Goal: Communication & Community: Answer question/provide support

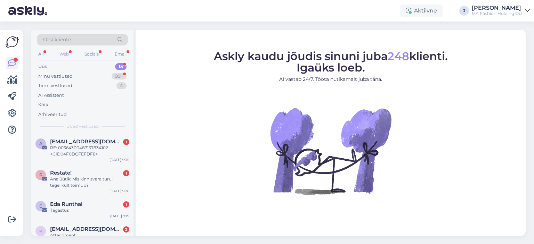
click at [65, 56] on div "Web" at bounding box center [64, 54] width 12 height 9
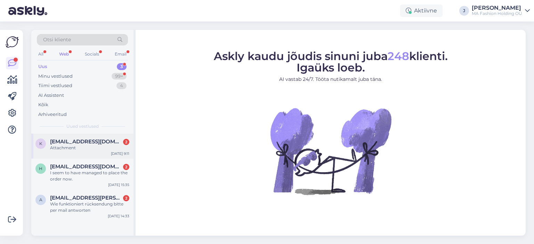
click at [96, 157] on div "k [EMAIL_ADDRESS][DOMAIN_NAME] 2 Attachment [DATE] 9:11" at bounding box center [82, 146] width 102 height 25
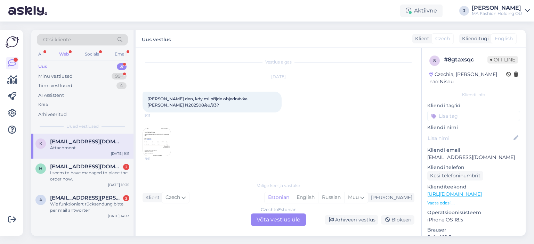
click at [289, 222] on div "Czech to Estonian Võta vestlus üle" at bounding box center [278, 220] width 55 height 13
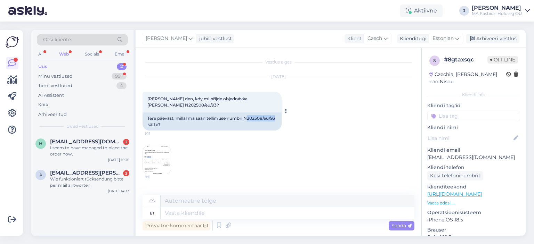
drag, startPoint x: 178, startPoint y: 118, endPoint x: 150, endPoint y: 120, distance: 27.6
click at [150, 120] on div "Tere päevast, millal ma saan tellimuse numbri N202508/eu/93 kätte?" at bounding box center [211, 122] width 139 height 18
copy div "202508/eu/93"
click at [467, 41] on div "Arhiveeri vestlus" at bounding box center [493, 38] width 54 height 9
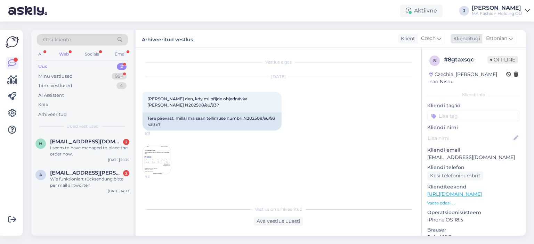
click at [481, 36] on div "Klienditugi [DEMOGRAPHIC_DATA]" at bounding box center [483, 38] width 66 height 9
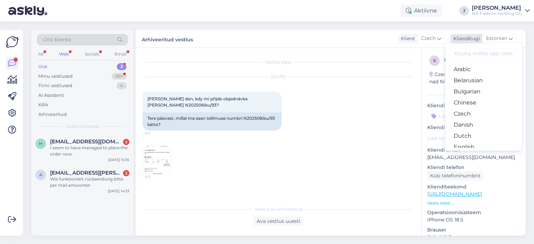
click at [486, 36] on span "Estonian" at bounding box center [496, 39] width 21 height 8
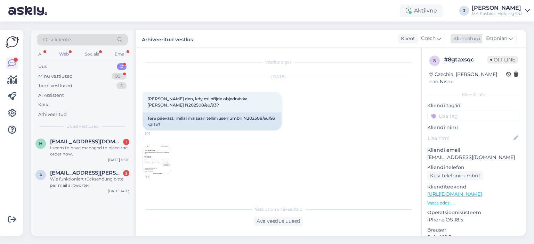
click at [486, 36] on span "Estonian" at bounding box center [496, 39] width 21 height 8
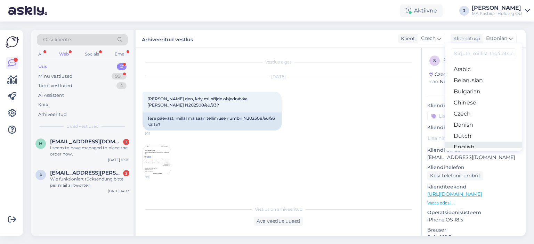
click at [480, 142] on link "English" at bounding box center [483, 147] width 76 height 11
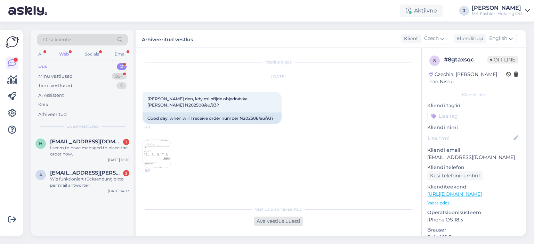
click at [261, 219] on div "Ava vestlus uuesti" at bounding box center [278, 221] width 49 height 9
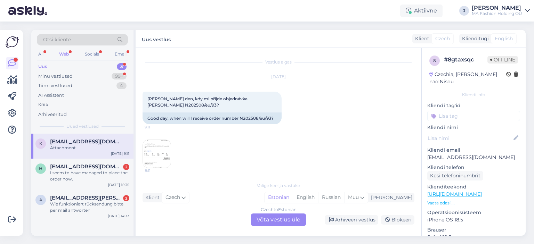
click at [272, 221] on div "Czech to Estonian Võta vestlus üle" at bounding box center [278, 220] width 55 height 13
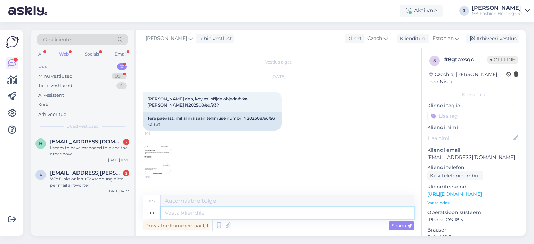
click at [241, 213] on textarea at bounding box center [288, 213] width 254 height 12
click at [447, 41] on span "Estonian" at bounding box center [442, 39] width 21 height 8
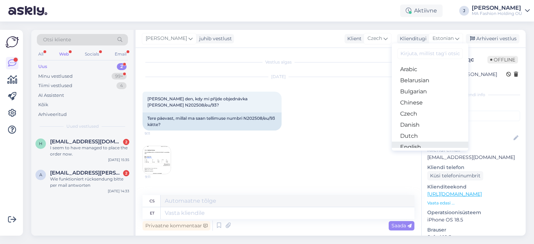
click at [430, 145] on link "English" at bounding box center [430, 147] width 76 height 11
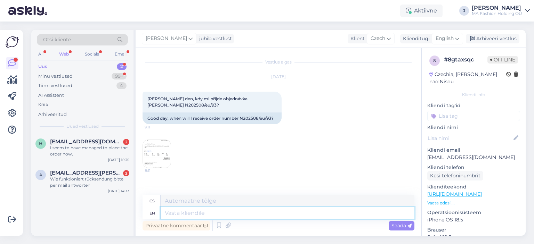
click at [278, 215] on textarea at bounding box center [288, 213] width 254 height 12
type textarea "Good"
type textarea "[PERSON_NAME]"
type textarea "Good morning,"
type textarea "Dobré ráno,"
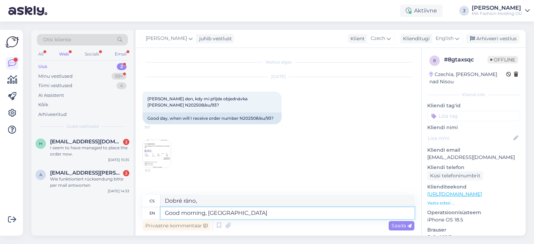
type textarea "Good morning, [GEOGRAPHIC_DATA]"
type textarea "Dobré ráno, [GEOGRAPHIC_DATA]"
type textarea "Good morning, yo"
type textarea "Dobré ráno, y"
type textarea "Good morning, your"
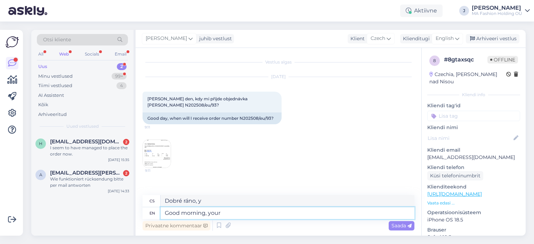
type textarea "Dobré ráno, vaše"
type textarea "Good morning, your DPD"
type textarea "Dobré ráno, váš DPD"
type textarea "Good morning, your DPD tracking"
type textarea "Dobré ráno, vaše DPD sledování"
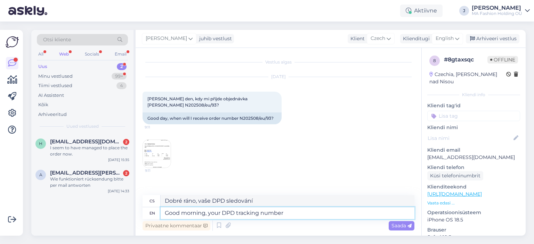
type textarea "Good morning, your DPD tracking number i"
type textarea "Dobré ráno, vaše sledovací [PERSON_NAME] DPD"
type textarea "Good morning, your DPD tracking number is"
type textarea "Dobré ráno, vaše sledovací [PERSON_NAME] DPD je"
paste textarea "05605564953760"
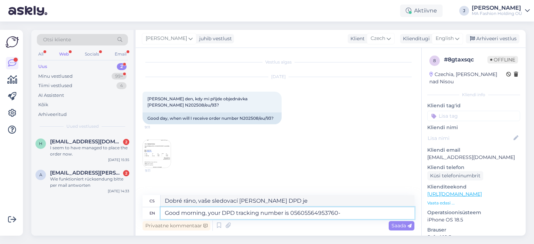
type textarea "Good morning, your DPD tracking number is 05605564953760-"
type textarea "Dobré ráno, vaše sledovací [PERSON_NAME] DPD je 05605564953760-"
type textarea "Good morning, your DPD tracking number is 05605564953760."
type textarea "Dobré ráno, vaše sledovací [PERSON_NAME] DPD je 05605564953760."
type textarea "Good morning, your DPD tracking number is 05605564953760. Estimated i"
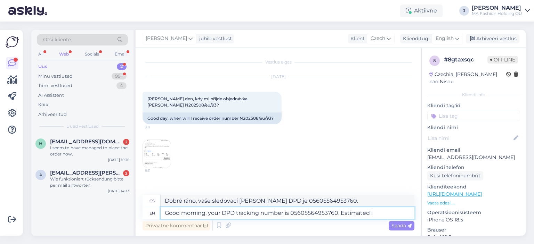
type textarea "Dobré ráno, vaše sledovací [PERSON_NAME] DPD je 05605564953760. Odhadovaná zási…"
type textarea "Good morning, your DPD tracking number is 05605564953760. Estimated delivery"
type textarea "Dobré ráno, vaše sledovací [PERSON_NAME] DPD je 05605564953760. Předpokládané d…"
type textarea "Good morning, your DPD tracking number is 05605564953760. Estimated delivery da…"
type textarea "Dobré ráno, vaše sledovací [PERSON_NAME] DPD je 05605564953760. Předpokládaný d…"
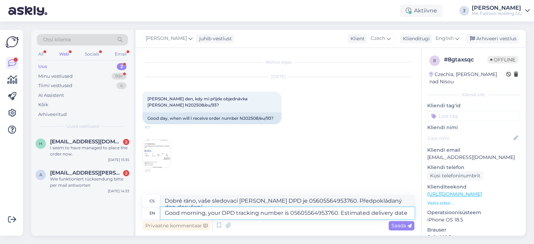
type textarea "Good morning, your DPD tracking number is 05605564953760. Estimated delivery da…"
type textarea "Dobré ráno, vaše sledovací [PERSON_NAME] DPD je 05605564953760. Předpokládané d…"
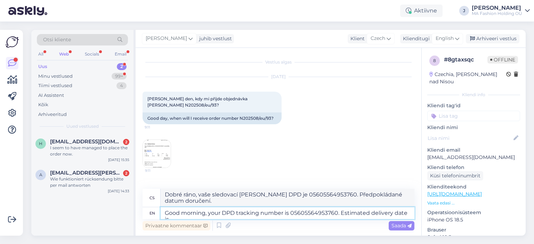
type textarea "Good morning, your DPD tracking number is 05605564953760. Estimated delivery da…"
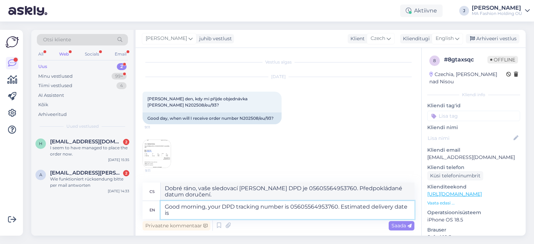
type textarea "Dobré ráno, vaše sledovací [PERSON_NAME] DPD je 05605564953760. Předpokládané d…"
paste textarea "[DATE]"
type textarea "Good morning, your DPD tracking number is 05605564953760. Estimated delivery da…"
type textarea "Dobré ráno, vaše sledovací [PERSON_NAME] DPD je 05605564953760. Předpokládané d…"
type textarea "Good morning, your DPD tracking number is 05605564953760. Estimated delivery da…"
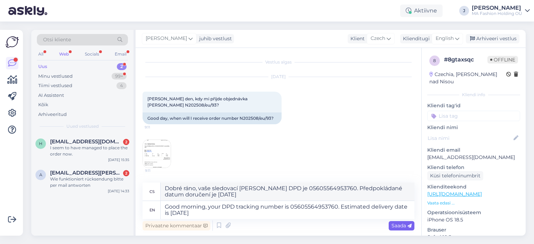
click at [398, 223] on span "Saada" at bounding box center [401, 226] width 20 height 6
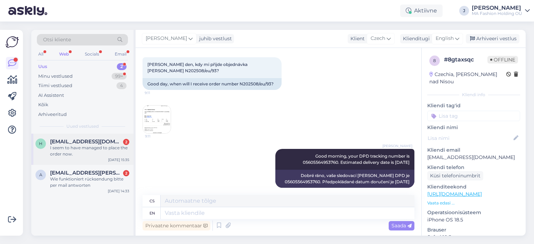
click at [66, 160] on div "h [EMAIL_ADDRESS][DOMAIN_NAME] 2 I seem to have managed to place the order now.…" at bounding box center [82, 149] width 102 height 31
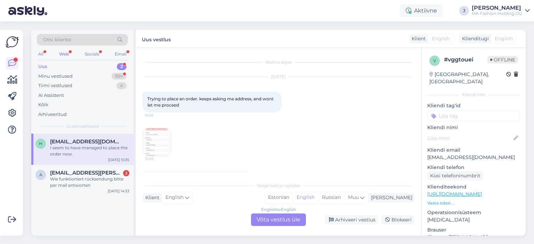
scroll to position [21, 0]
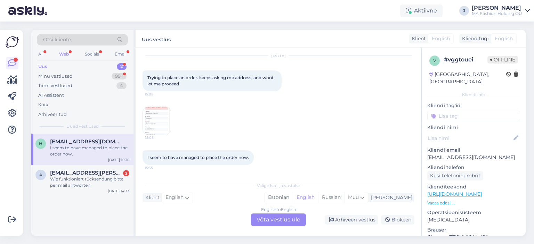
click at [166, 120] on img at bounding box center [157, 121] width 28 height 28
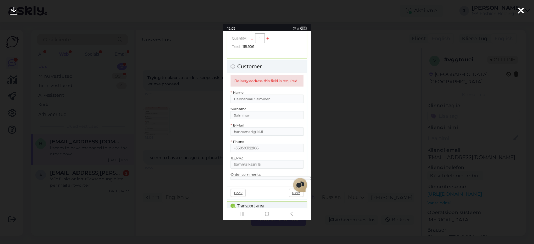
click at [319, 122] on div at bounding box center [267, 122] width 534 height 244
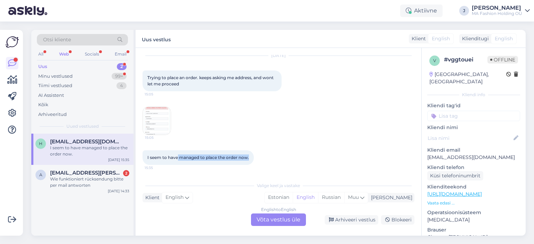
drag, startPoint x: 178, startPoint y: 158, endPoint x: 262, endPoint y: 159, distance: 83.7
click at [262, 159] on div "I seem to have managed to place the order now. 15:35" at bounding box center [278, 158] width 272 height 30
click at [203, 161] on div "I seem to have managed to place the order now. 15:35" at bounding box center [197, 157] width 111 height 15
drag, startPoint x: 476, startPoint y: 151, endPoint x: 423, endPoint y: 153, distance: 52.9
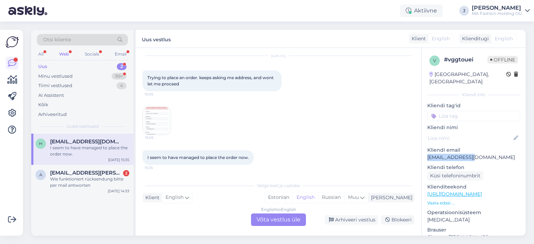
click at [423, 153] on div "v # vggtouei Offline [GEOGRAPHIC_DATA], [GEOGRAPHIC_DATA] Kliendi info Kliendi …" at bounding box center [473, 194] width 104 height 293
copy p "[EMAIL_ADDRESS][DOMAIN_NAME]"
click at [298, 226] on div "English to English Võta vestlus üle" at bounding box center [278, 220] width 55 height 13
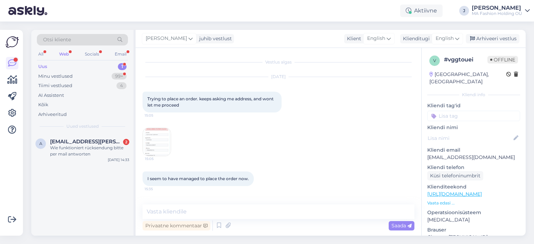
scroll to position [0, 0]
click at [295, 220] on div "Privaatne kommentaar Saada" at bounding box center [278, 225] width 272 height 13
click at [290, 214] on textarea at bounding box center [278, 212] width 272 height 15
type textarea "Ш"
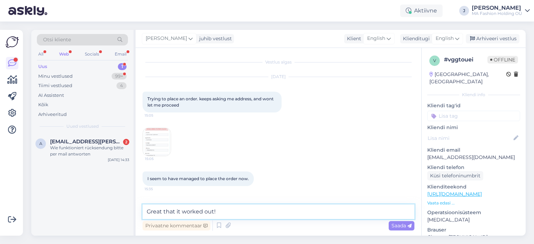
click at [145, 208] on textarea "Great that it worked out!" at bounding box center [278, 212] width 272 height 15
type textarea "We have received the order. Great that it worked out!"
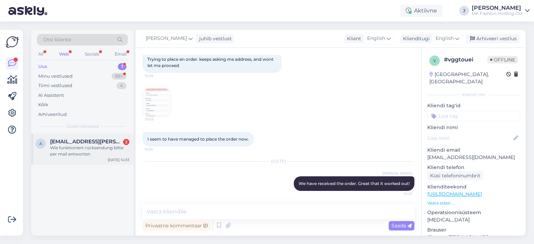
click at [58, 135] on div "a [EMAIL_ADDRESS][PERSON_NAME][DOMAIN_NAME] 2 Wie funktioniert rücksendung bitt…" at bounding box center [82, 149] width 102 height 31
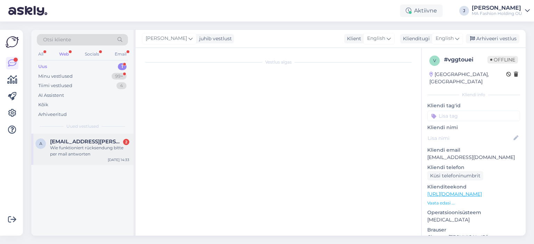
scroll to position [0, 0]
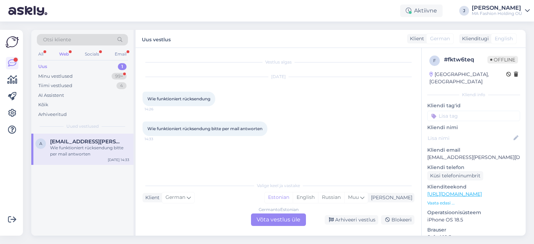
click at [252, 218] on div "German to Estonian Võta vestlus üle" at bounding box center [278, 220] width 55 height 13
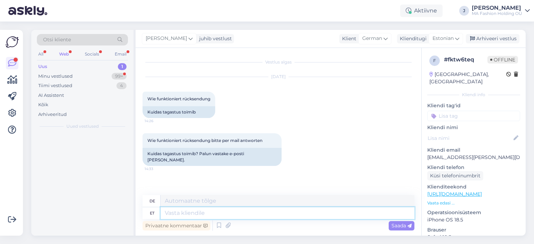
click at [270, 219] on textarea at bounding box center [288, 213] width 254 height 12
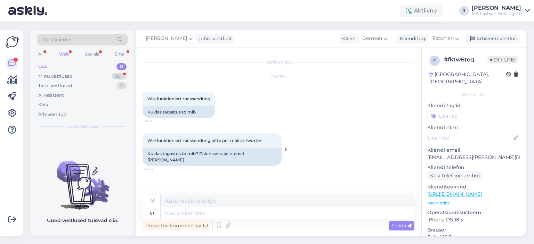
click at [205, 147] on div "Wie funktioniert rücksendung bitte per mail antworten 14:33" at bounding box center [211, 140] width 139 height 15
click at [223, 157] on div "Kuidas tagastus toimib? Palun vastake e-posti [PERSON_NAME]." at bounding box center [211, 157] width 139 height 18
click at [254, 158] on div "Kuidas tagastus toimib? Palun vastake e-posti [PERSON_NAME]." at bounding box center [211, 157] width 139 height 18
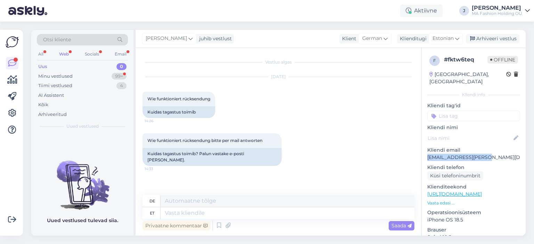
drag, startPoint x: 492, startPoint y: 148, endPoint x: 424, endPoint y: 149, distance: 67.8
click at [424, 149] on div "f # fktw6teq Offline [GEOGRAPHIC_DATA], [GEOGRAPHIC_DATA] Kliendi info Kliendi …" at bounding box center [473, 194] width 104 height 293
copy p "[EMAIL_ADDRESS][PERSON_NAME][DOMAIN_NAME]"
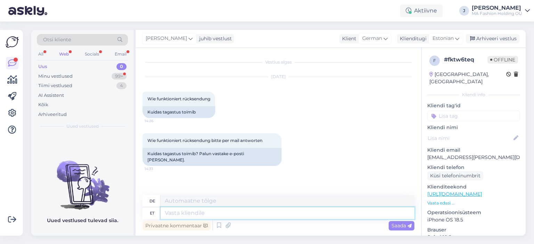
click at [205, 218] on textarea at bounding box center [288, 213] width 254 height 12
type textarea "Ter,"
type textarea "Hallo,"
type textarea "Tere, vastasin e"
type textarea "Hallo, habe ich geantwortet."
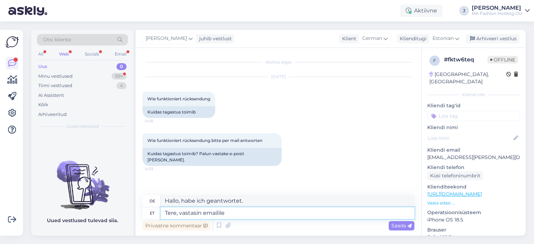
type textarea "Tere, vastasin emailile"
type textarea "Hallo, ich habe auf Ihre E-Mail geantwortet."
type textarea "Tere, vastasin emailile"
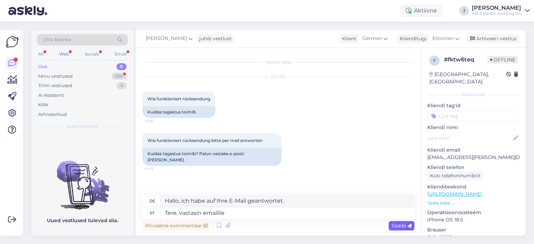
click at [407, 227] on span "Saada" at bounding box center [401, 226] width 20 height 6
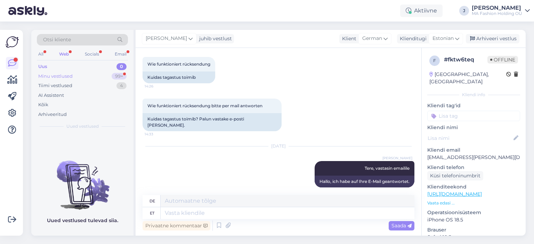
click at [93, 80] on div "Minu vestlused 99+" at bounding box center [82, 77] width 91 height 10
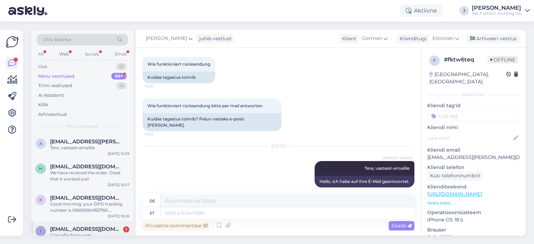
click at [93, 236] on div "Otsi kliente All Web Socials Email Uus 0 Minu vestlused 99+ Tiimi vestlused 4 A…" at bounding box center [280, 133] width 507 height 223
click at [110, 227] on span "[EMAIL_ADDRESS][DOMAIN_NAME]" at bounding box center [86, 229] width 72 height 6
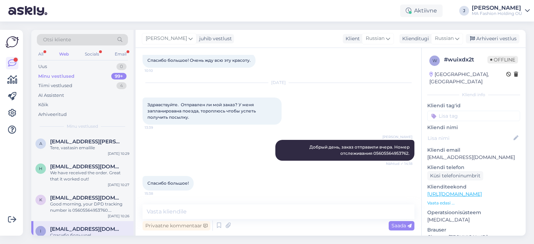
scroll to position [69, 0]
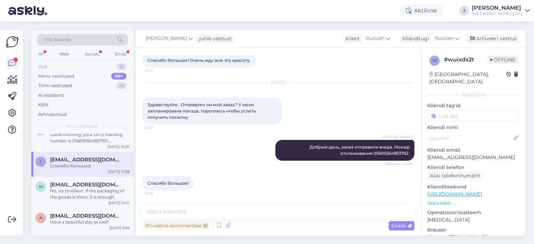
click at [82, 65] on div "Uus 0" at bounding box center [82, 67] width 91 height 10
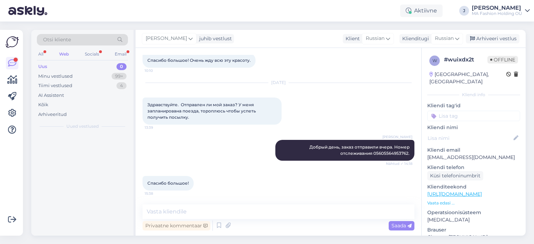
scroll to position [0, 0]
click at [88, 59] on div "All Web Socials Email" at bounding box center [82, 55] width 91 height 11
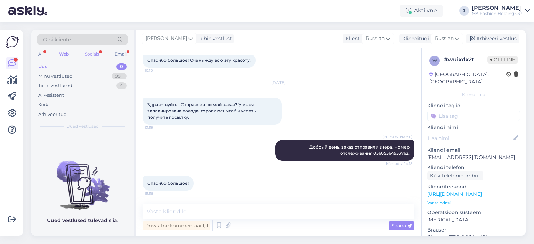
click at [90, 57] on div "Socials" at bounding box center [91, 54] width 17 height 9
click at [85, 79] on div "Minu vestlused 99+" at bounding box center [82, 77] width 91 height 10
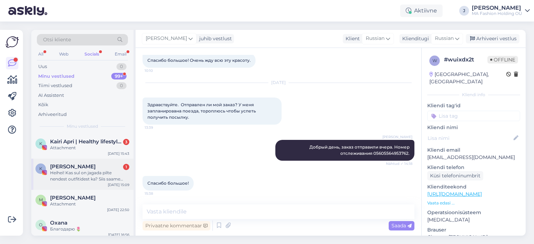
click at [82, 164] on div "Kevad Belle 1" at bounding box center [89, 167] width 79 height 6
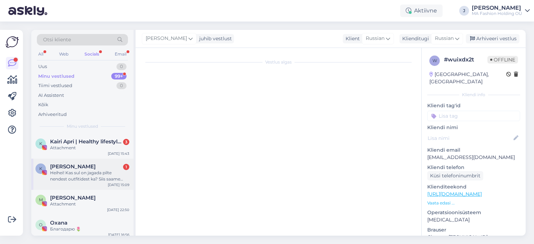
scroll to position [937, 0]
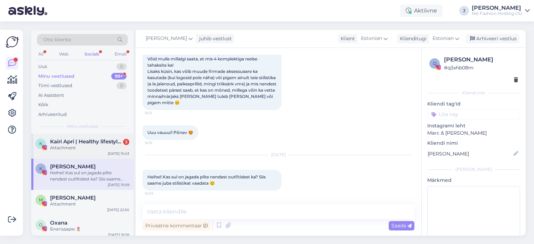
click at [83, 146] on div "Attachment" at bounding box center [89, 148] width 79 height 6
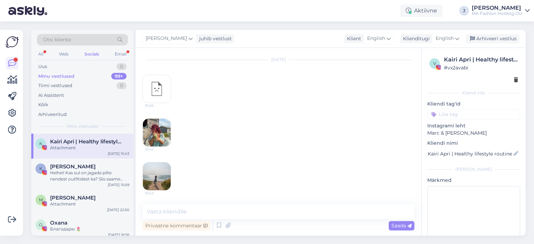
scroll to position [1415, 0]
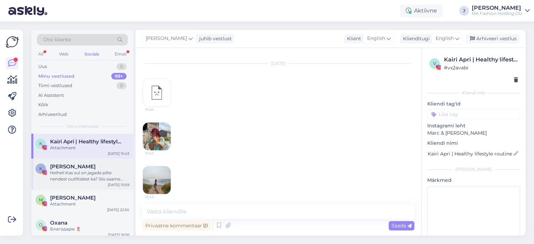
click at [106, 178] on div "Heihei! Kas sul on jagada pilte nendest outfitidest ka? Siis saame juba stilist…" at bounding box center [89, 176] width 79 height 13
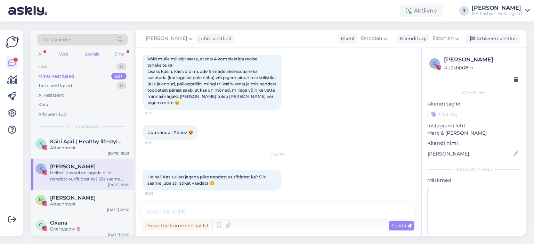
click at [115, 52] on div "Email" at bounding box center [120, 54] width 15 height 9
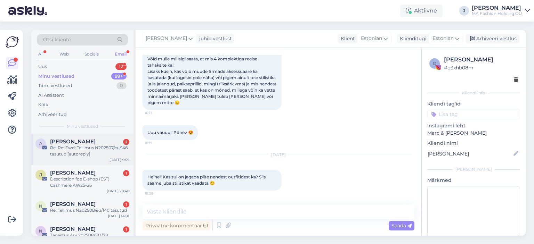
click at [88, 138] on div "A [PERSON_NAME] 2 Re: Re: Fwd: Tellimus N202507/eu/146 tasutud [autoreply] [DAT…" at bounding box center [82, 149] width 102 height 31
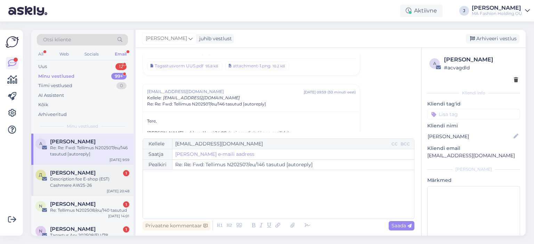
click at [98, 186] on div "Description foe E-shop (EST) Cashmere AW25-26" at bounding box center [89, 182] width 79 height 13
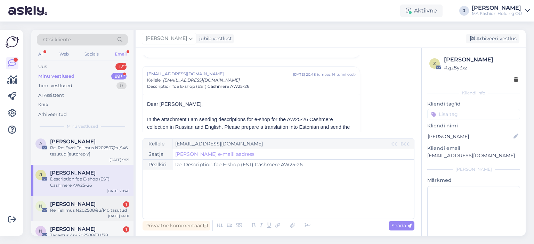
click at [95, 215] on div "N [PERSON_NAME] 1 Re: Tellimus N202508/eu/140 tasutud [DATE] 14:01" at bounding box center [82, 208] width 102 height 25
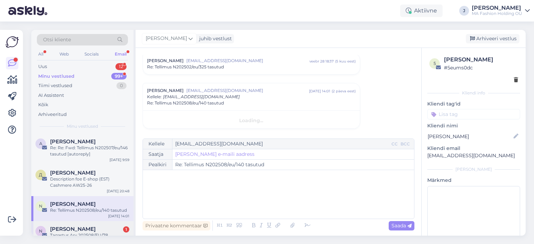
click at [96, 228] on span "[PERSON_NAME]" at bounding box center [73, 229] width 46 height 6
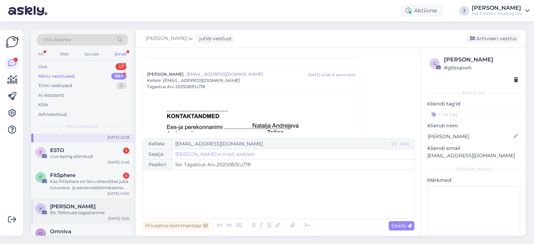
scroll to position [104, 0]
click at [96, 167] on div "F FitSphere 1 Kas FitSphere on Sinu ettevõttes juba turundus- ja personalilahen…" at bounding box center [82, 182] width 102 height 31
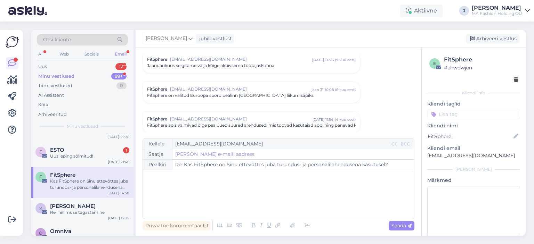
scroll to position [169, 0]
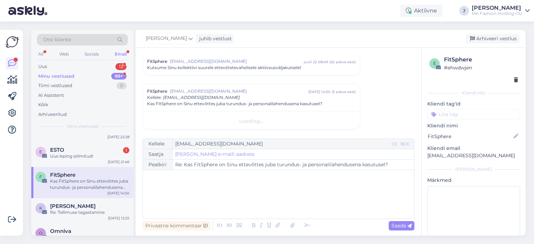
click at [93, 180] on div "Kas FitSphere on Sinu ettevõttes juba turundus- ja personalilahendusena kasutus…" at bounding box center [89, 184] width 79 height 13
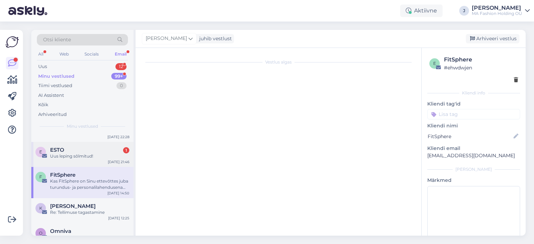
click at [92, 152] on div "ESTO 1" at bounding box center [89, 150] width 79 height 6
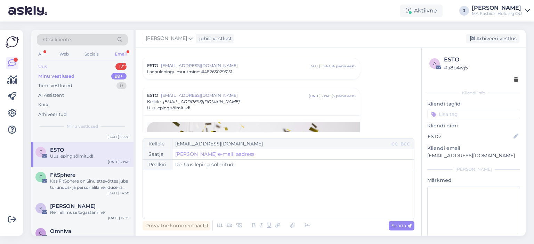
click at [89, 66] on div "Uus 12" at bounding box center [82, 67] width 91 height 10
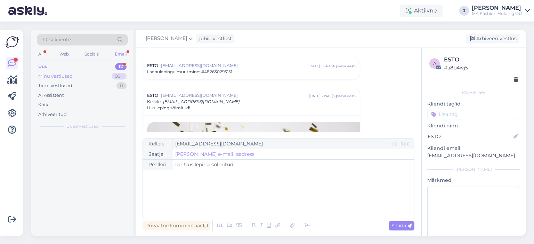
scroll to position [0, 0]
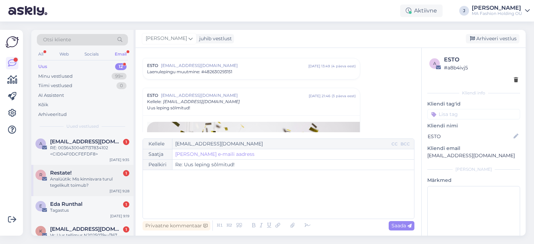
click at [87, 169] on div "R Restate! 1 Analüütik: Mis kinnisvara turul tegelikult toimub? [DATE] 9:28" at bounding box center [82, 180] width 102 height 31
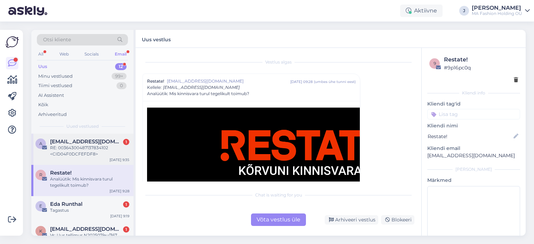
click at [113, 143] on span "[EMAIL_ADDRESS][DOMAIN_NAME]" at bounding box center [86, 142] width 72 height 6
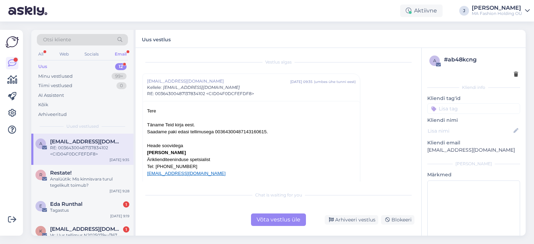
click at [288, 218] on div "Võta vestlus üle" at bounding box center [278, 220] width 55 height 13
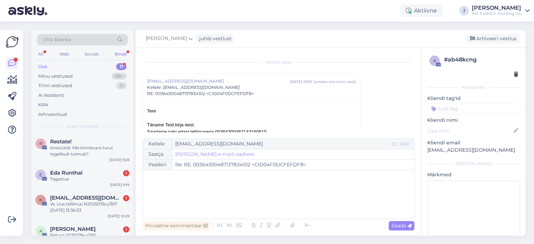
scroll to position [19, 0]
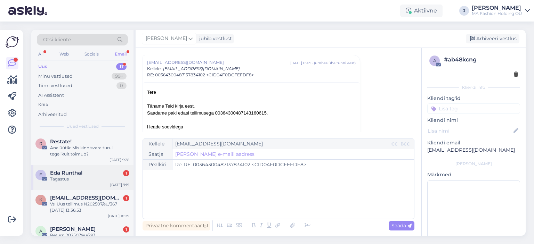
click at [117, 175] on div "Eda Runthal 1" at bounding box center [89, 173] width 79 height 6
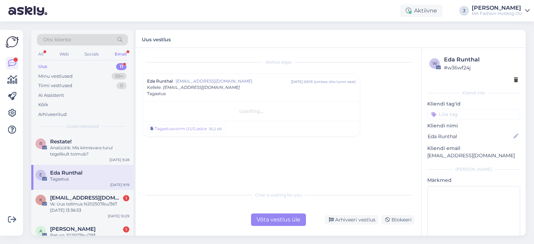
scroll to position [0, 0]
click at [272, 215] on div "Võta vestlus üle" at bounding box center [278, 220] width 55 height 13
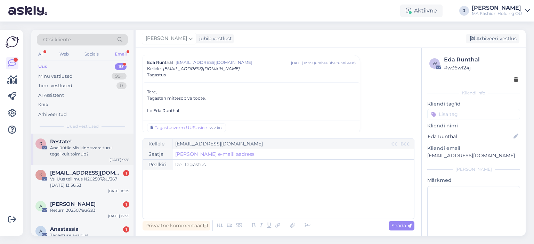
click at [82, 150] on div "Analüütik: Mis kinnisvara turul tegelikult toimub?" at bounding box center [89, 151] width 79 height 13
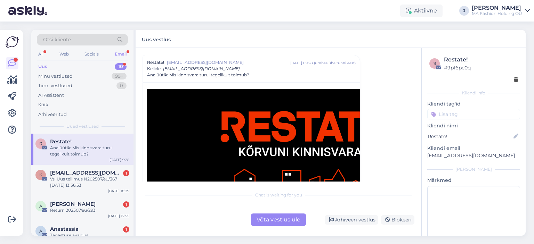
click at [299, 226] on div "Võta vestlus üle" at bounding box center [278, 220] width 55 height 13
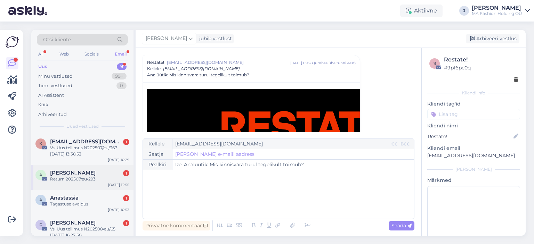
click at [106, 165] on div "A [PERSON_NAME] 1 Return 202507/eu/293 [DATE] 12:55" at bounding box center [82, 177] width 102 height 25
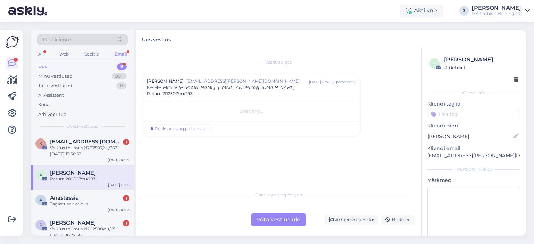
scroll to position [0, 0]
click at [269, 224] on div "Võta vestlus üle" at bounding box center [278, 220] width 55 height 13
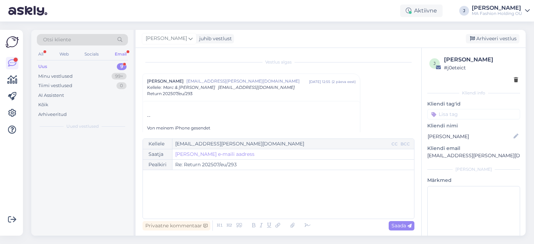
scroll to position [19, 0]
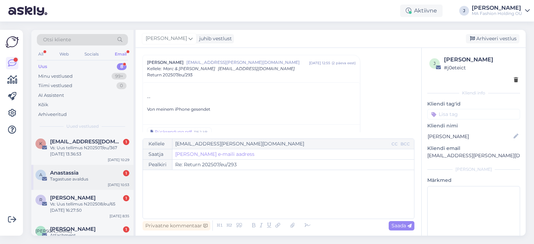
click at [89, 169] on div "A Anastassia 1 Tagastuse avaldus [DATE] 10:53" at bounding box center [82, 177] width 102 height 25
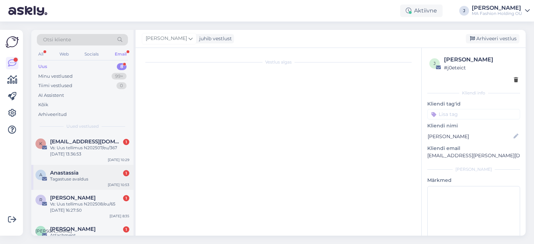
scroll to position [0, 0]
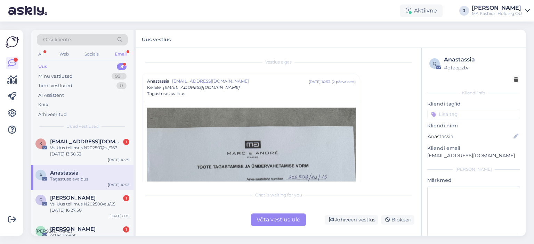
click at [275, 222] on div "Võta vestlus üle" at bounding box center [278, 220] width 55 height 13
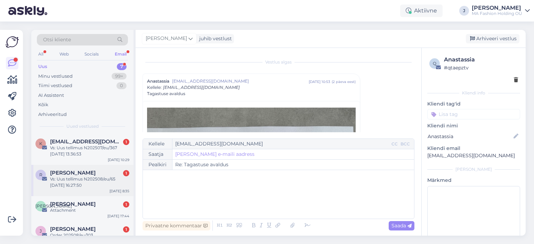
scroll to position [19, 0]
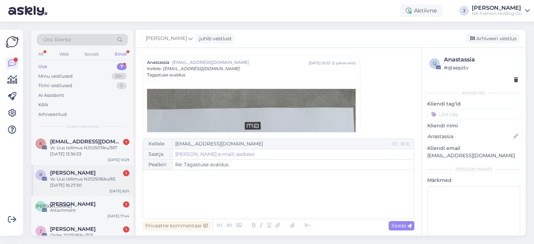
click at [88, 168] on div "R [PERSON_NAME] 1 Vs: Uus tellimus N202508/eu/65 [DATE] 16:27:50 [DATE] 8:35" at bounding box center [82, 180] width 102 height 31
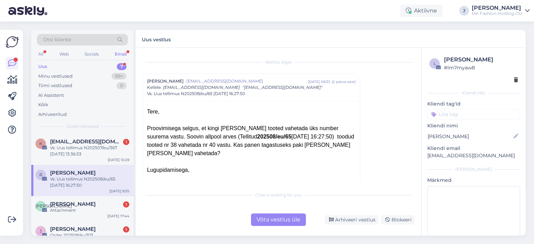
click at [269, 222] on div "Võta vestlus üle" at bounding box center [278, 220] width 55 height 13
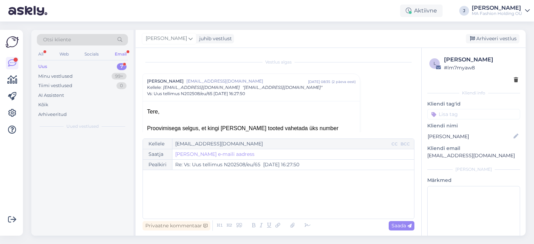
scroll to position [19, 0]
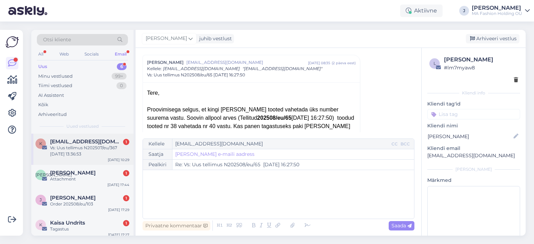
click at [95, 155] on div "Vs: Uus tellimus N202507/eu/367 [DATE] 13:36:53" at bounding box center [89, 151] width 79 height 13
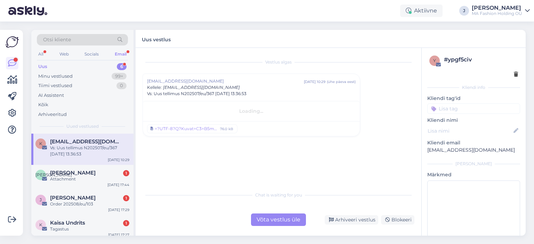
scroll to position [0, 0]
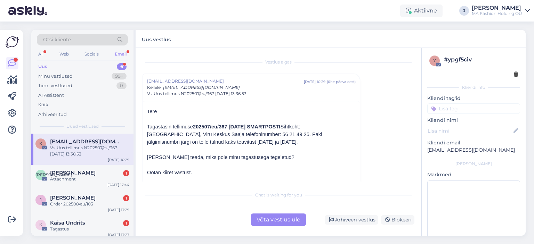
click at [284, 215] on div "Võta vestlus üle" at bounding box center [278, 220] width 55 height 13
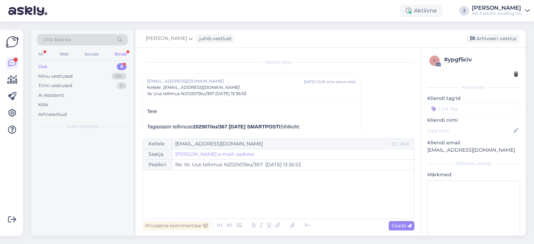
scroll to position [19, 0]
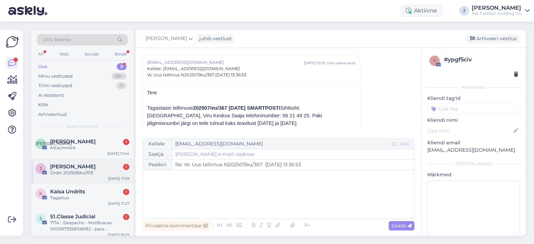
click at [115, 164] on div "[PERSON_NAME] 1" at bounding box center [89, 167] width 79 height 6
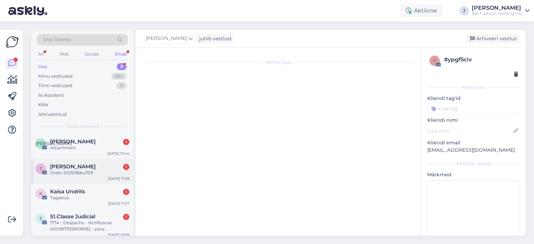
scroll to position [0, 0]
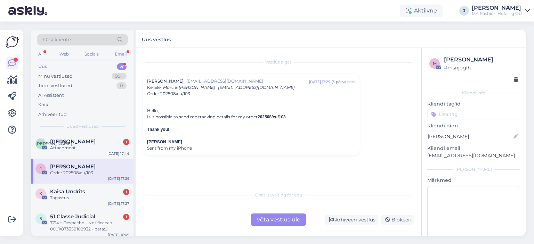
click at [244, 220] on div "Võta vestlus üle Arhiveeri vestlus Blokeeri" at bounding box center [278, 220] width 272 height 13
click at [271, 221] on div "Võta vestlus üle" at bounding box center [278, 220] width 55 height 13
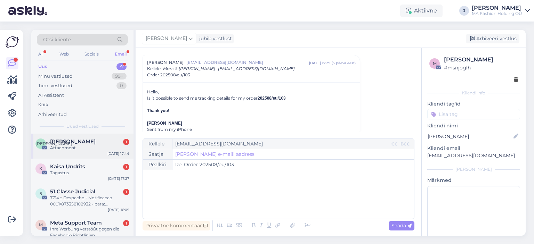
click at [54, 154] on div "А [PERSON_NAME] 1 Attachment [DATE] 17:44" at bounding box center [82, 146] width 102 height 25
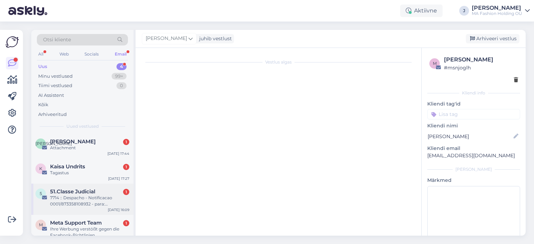
scroll to position [0, 0]
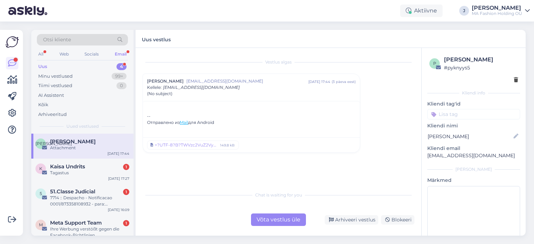
click at [279, 222] on div "Võta vestlus üle" at bounding box center [278, 220] width 55 height 13
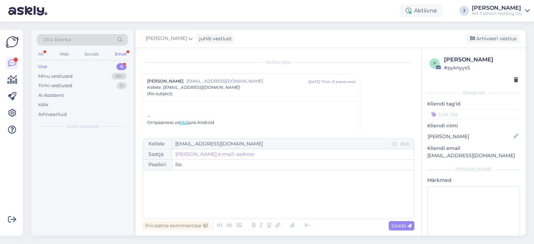
scroll to position [19, 0]
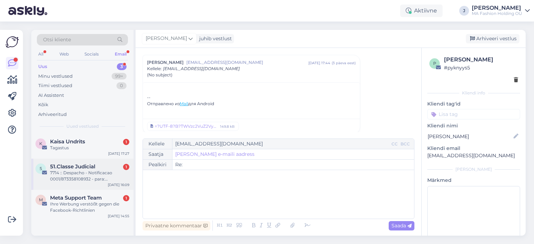
click at [71, 169] on span "51.Classe Judicial" at bounding box center [72, 167] width 45 height 6
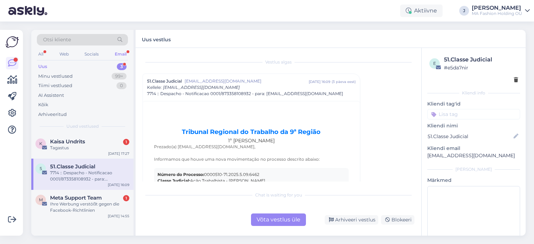
click at [243, 219] on div "Võta vestlus üle Arhiveeri vestlus Blokeeri" at bounding box center [278, 220] width 272 height 13
click at [252, 219] on div "Võta vestlus üle" at bounding box center [278, 220] width 55 height 13
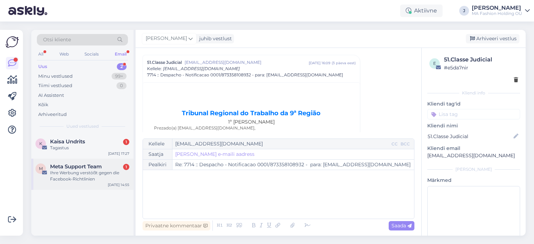
click at [71, 167] on span "Meta Support Team" at bounding box center [76, 167] width 52 height 6
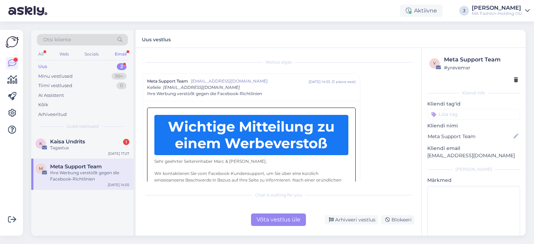
click at [277, 226] on div "Vestlus algas Meta Support Team [EMAIL_ADDRESS][DOMAIN_NAME] [DATE] 14:55 ( 3 p…" at bounding box center [279, 142] width 286 height 188
click at [266, 219] on div "Võta vestlus üle" at bounding box center [278, 220] width 55 height 13
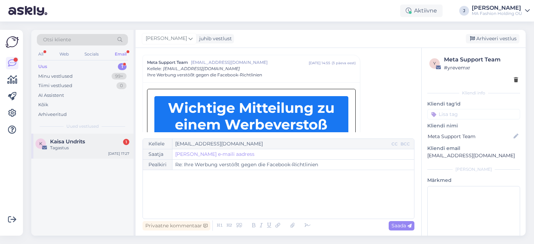
click at [104, 150] on div "Tagastus" at bounding box center [89, 148] width 79 height 6
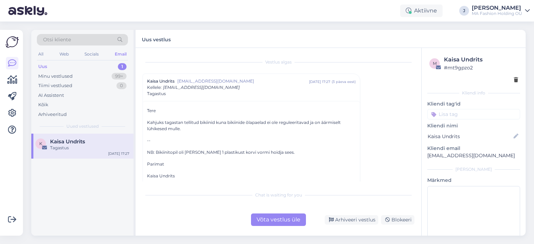
click at [270, 216] on div "Võta vestlus üle" at bounding box center [278, 220] width 55 height 13
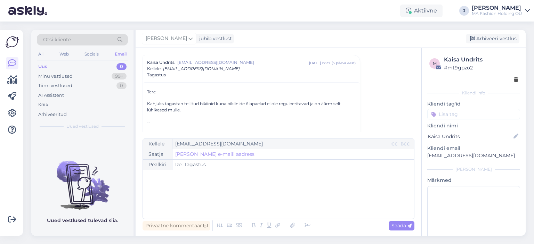
click at [31, 55] on div "Otsi kliente All Web Socials Email Uus 0 Minu vestlused 99+ Tiimi vestlused 0 A…" at bounding box center [82, 82] width 102 height 104
click at [40, 55] on div "All" at bounding box center [41, 54] width 8 height 9
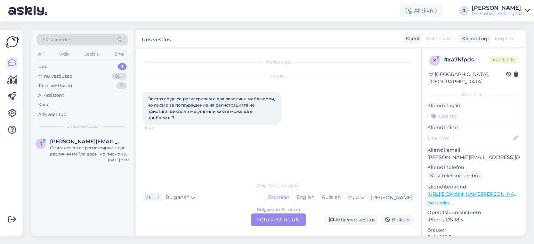
click at [276, 219] on div "Bulgarian to Estonian Võta vestlus üle" at bounding box center [278, 220] width 55 height 13
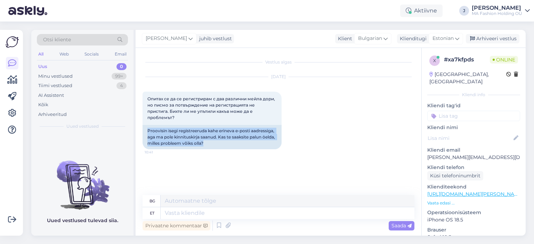
drag, startPoint x: 234, startPoint y: 146, endPoint x: 142, endPoint y: 129, distance: 93.9
click at [137, 129] on div "Vestlus algas [DATE] Опитах се да се регистрирам с два различни мейла дори, но …" at bounding box center [279, 142] width 286 height 188
click at [208, 133] on div "Proovisin isegi registreeruda kahe erineva e-posti aadressiga, aga ma pole kinn…" at bounding box center [211, 137] width 139 height 24
drag, startPoint x: 242, startPoint y: 144, endPoint x: 132, endPoint y: 123, distance: 112.1
click at [136, 123] on div "Vestlus algas [DATE] Опитах се да се регистрирам с два различни мейла дори, но …" at bounding box center [279, 142] width 286 height 188
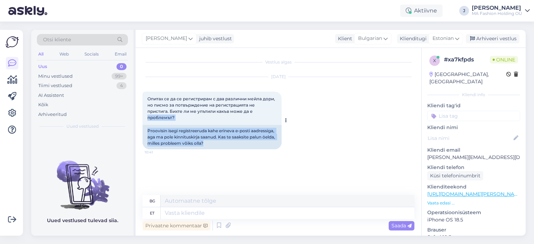
click at [172, 130] on div "Proovisin isegi registreeruda kahe erineva e-posti aadressiga, aga ma pole kinn…" at bounding box center [211, 137] width 139 height 24
drag, startPoint x: 164, startPoint y: 129, endPoint x: 261, endPoint y: 145, distance: 98.3
click at [261, 145] on div "Proovisin isegi registreeruda kahe erineva e-posti aadressiga, aga ma pole kinn…" at bounding box center [211, 137] width 139 height 24
drag, startPoint x: 243, startPoint y: 146, endPoint x: 133, endPoint y: 130, distance: 111.0
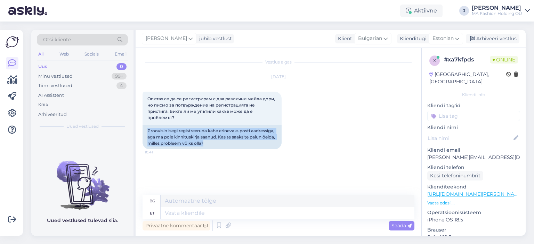
click at [133, 130] on div "Otsi kliente All Web Socials Email Uus 0 Minu vestlused 99+ Tiimi vestlused 4 A…" at bounding box center [278, 133] width 494 height 206
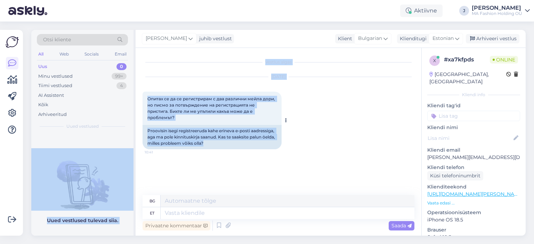
click at [195, 140] on div "Proovisin isegi registreeruda kahe erineva e-posti aadressiga, aga ma pole kinn…" at bounding box center [211, 137] width 139 height 24
drag, startPoint x: 231, startPoint y: 144, endPoint x: 116, endPoint y: 133, distance: 115.6
click at [112, 133] on div "Otsi kliente All Web Socials Email Uus 0 Minu vestlused 99+ Tiimi vestlused 4 A…" at bounding box center [278, 133] width 494 height 206
click at [185, 137] on div "Proovisin isegi registreeruda kahe erineva e-posti aadressiga, aga ma pole kinn…" at bounding box center [211, 137] width 139 height 24
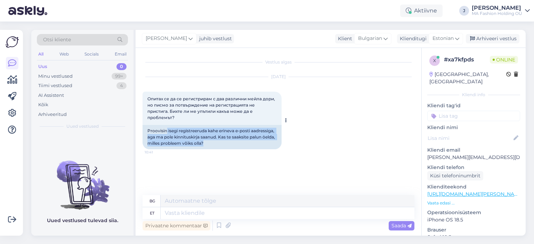
drag, startPoint x: 229, startPoint y: 144, endPoint x: 148, endPoint y: 129, distance: 81.6
click at [153, 130] on div "Proovisin isegi registreeruda kahe erineva e-posti aadressiga, aga ma pole kinn…" at bounding box center [211, 137] width 139 height 24
click at [181, 136] on div "Proovisin isegi registreeruda kahe erineva e-posti aadressiga, aga ma pole kinn…" at bounding box center [211, 137] width 139 height 24
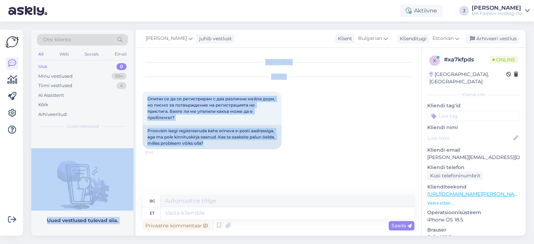
drag, startPoint x: 226, startPoint y: 146, endPoint x: 132, endPoint y: 130, distance: 95.5
click at [132, 130] on div "Otsi kliente All Web Socials Email Uus 0 Minu vestlused 99+ Tiimi vestlused 4 A…" at bounding box center [278, 133] width 494 height 206
click at [153, 131] on div "Proovisin isegi registreeruda kahe erineva e-posti aadressiga, aga ma pole kinn…" at bounding box center [211, 137] width 139 height 24
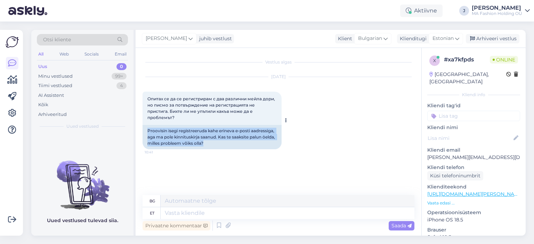
drag, startPoint x: 146, startPoint y: 130, endPoint x: 243, endPoint y: 144, distance: 97.9
click at [243, 144] on div "Proovisin isegi registreeruda kahe erineva e-posti aadressiga, aga ma pole kinn…" at bounding box center [211, 137] width 139 height 24
drag, startPoint x: 243, startPoint y: 145, endPoint x: 147, endPoint y: 127, distance: 98.2
click at [147, 127] on div "Proovisin isegi registreeruda kahe erineva e-posti aadressiga, aga ma pole kinn…" at bounding box center [211, 137] width 139 height 24
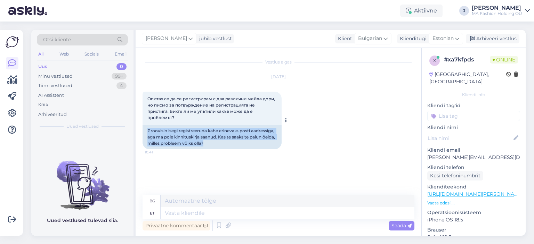
click at [150, 128] on div "Proovisin isegi registreeruda kahe erineva e-posti aadressiga, aga ma pole kinn…" at bounding box center [211, 137] width 139 height 24
drag, startPoint x: 149, startPoint y: 126, endPoint x: 235, endPoint y: 144, distance: 87.6
click at [235, 144] on div "Proovisin isegi registreeruda kahe erineva e-posti aadressiga, aga ma pole kinn…" at bounding box center [211, 137] width 139 height 24
drag, startPoint x: 235, startPoint y: 144, endPoint x: 134, endPoint y: 130, distance: 102.4
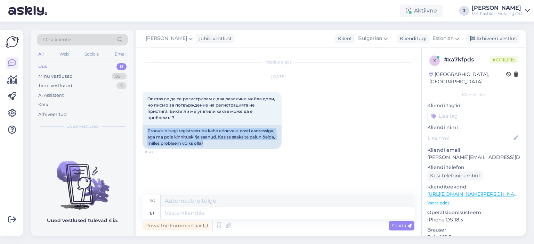
click at [134, 130] on div "Otsi kliente All Web Socials Email Uus 0 Minu vestlused 99+ Tiimi vestlused 4 A…" at bounding box center [278, 133] width 494 height 206
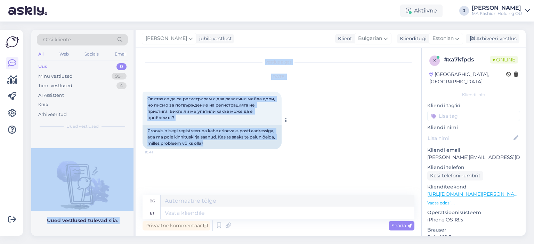
click at [174, 132] on div "Proovisin isegi registreeruda kahe erineva e-posti aadressiga, aga ma pole kinn…" at bounding box center [211, 137] width 139 height 24
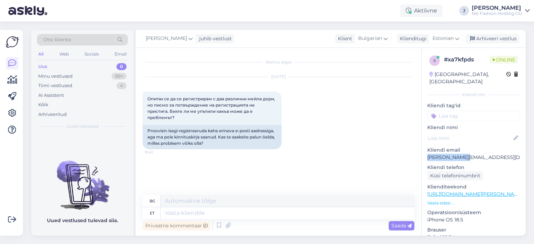
drag, startPoint x: 475, startPoint y: 149, endPoint x: 427, endPoint y: 153, distance: 48.1
click at [427, 153] on div "x # xa7kfpds Online [GEOGRAPHIC_DATA], [GEOGRAPHIC_DATA][PERSON_NAME] info Klie…" at bounding box center [473, 194] width 104 height 293
copy p "[PERSON_NAME][EMAIL_ADDRESS][DOMAIN_NAME]"
click at [446, 37] on span "Estonian" at bounding box center [442, 39] width 21 height 8
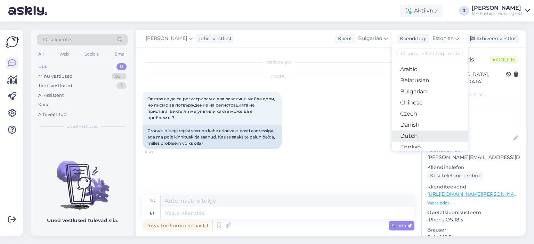
scroll to position [69, 0]
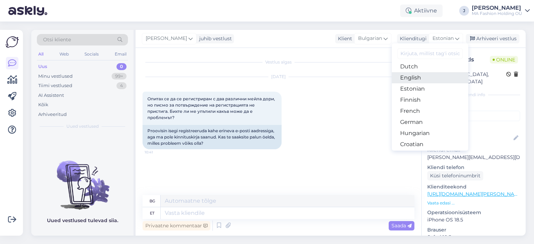
click at [423, 76] on link "English" at bounding box center [430, 77] width 76 height 11
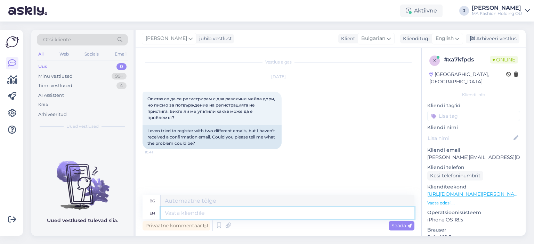
click at [256, 210] on textarea at bounding box center [288, 213] width 254 height 12
type textarea "Hi,"
type textarea "Здравей,"
type textarea "Hi, I"
type textarea "Здравей, аз"
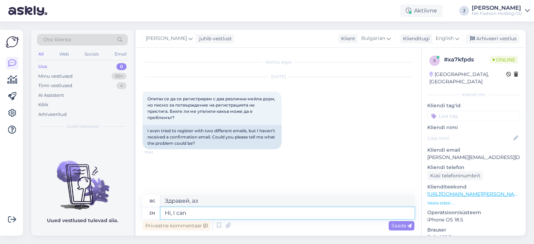
type textarea "Hi, I can s"
type textarea "Здравей, мога"
type textarea "Hi, I can see t"
type textarea "Здравей, виждам"
type textarea "Hi, I can see that"
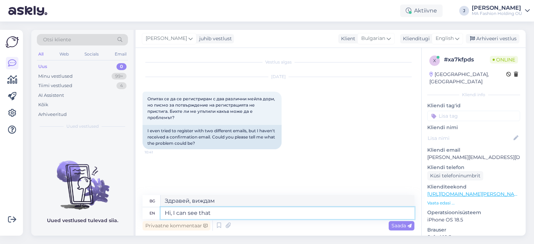
type textarea "[PERSON_NAME], виждам това"
type textarea "Hi, I can see that you"
type textarea "Здравей, виждам, че ти"
type textarea "Hi, I can see that you have"
type textarea "Здравей, виждам, че имаш"
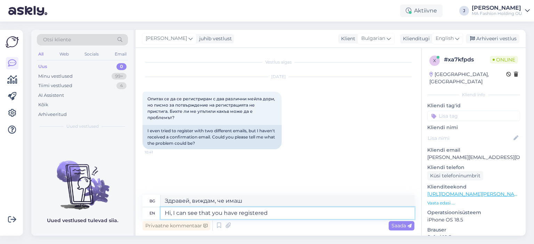
type textarea "Hi, I can see that you have registered"
type textarea "Здравей, виждам, че си се регистрирал/[PERSON_NAME]"
paste textarea "[PERSON_NAME][EMAIL_ADDRESS][DOMAIN_NAME]"
type textarea "Hi, I can see that you have registered with [PERSON_NAME][EMAIL_ADDRESS][DOMAIN…"
type textarea "[PERSON_NAME], виждам, че си се регистрирал/а [PERSON_NAME]"
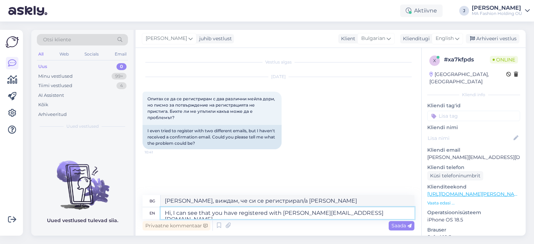
type textarea "Hi, I can see that you have registered with [PERSON_NAME][EMAIL_ADDRESS][DOMAIN…"
type textarea "[PERSON_NAME], виждам, че си се регистрирал/а с [PERSON_NAME][EMAIL_ADDRESS][DO…"
type textarea "Hi, I can see that you have registered with [PERSON_NAME][EMAIL_ADDRESS][DOMAIN…"
type textarea "[PERSON_NAME], виждам, че си се регистрирал с имейл [PERSON_NAME][EMAIL_ADDRESS…"
click at [354, 217] on textarea "Hi, I can see that you have registered with [PERSON_NAME][EMAIL_ADDRESS][DOMAIN…" at bounding box center [288, 213] width 254 height 12
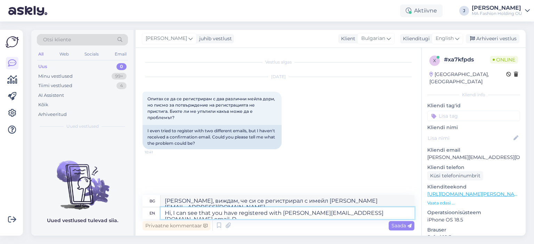
type textarea "Hi, I can see that you have registered with [PERSON_NAME][EMAIL_ADDRESS][DOMAIN…"
type textarea "[PERSON_NAME], виждам, че си се регистрирал с имейл [PERSON_NAME][EMAIL_ADDRESS…"
type textarea "Hi, I can see that you have registered with [PERSON_NAME][EMAIL_ADDRESS][DOMAIN…"
type textarea "[PERSON_NAME], виждам, че си се регистрирал с имейл [PERSON_NAME][EMAIL_ADDRESS…"
type textarea "Hi, I can see that you have registered with [PERSON_NAME][EMAIL_ADDRESS][DOMAIN…"
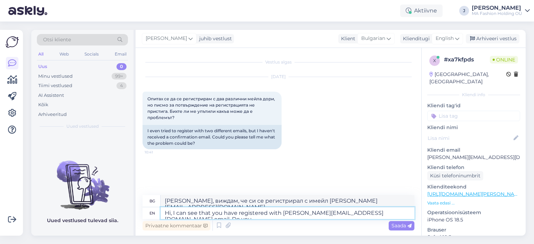
type textarea "[PERSON_NAME], виждам, че си се регистрирал с имейл [PERSON_NAME][EMAIL_ADDRESS…"
type textarea "Hi, I can see that you have registered with [PERSON_NAME][EMAIL_ADDRESS][DOMAIN…"
type textarea "[PERSON_NAME], виждам, че си се регистрирал с имейл [PERSON_NAME][EMAIL_ADDRESS…"
type textarea "Hi, I can see that you have registered with [PERSON_NAME][EMAIL_ADDRESS][DOMAIN…"
type textarea "[PERSON_NAME], виждам, че си се регистрирал с имейл [PERSON_NAME][EMAIL_ADDRESS…"
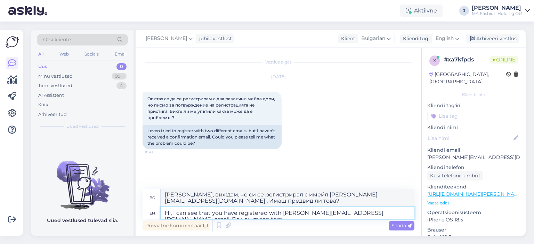
type textarea "Hi, I can see that you have registered with [PERSON_NAME][EMAIL_ADDRESS][DOMAIN…"
type textarea "[PERSON_NAME], виждам, че си се регистрирал с имейл [PERSON_NAME][EMAIL_ADDRESS…"
type textarea "Hi, I can see that you have registered with [PERSON_NAME][EMAIL_ADDRESS][DOMAIN…"
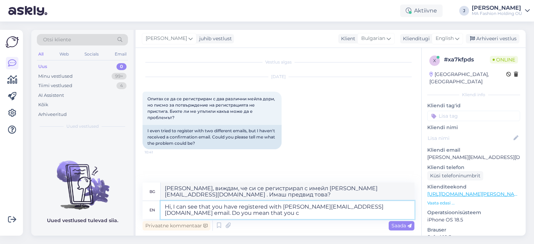
type textarea "[PERSON_NAME], виждам, че си се регистрирал с имейл [PERSON_NAME][EMAIL_ADDRESS…"
type textarea "Hi, I can see that you have registered with [PERSON_NAME][EMAIL_ADDRESS][DOMAIN…"
type textarea "[PERSON_NAME], виждам, че си се регистрирал с имейл [PERSON_NAME][EMAIL_ADDRESS…"
type textarea "Hi, I can see that you have registered with [PERSON_NAME][EMAIL_ADDRESS][DOMAIN…"
type textarea "[PERSON_NAME], виждам, че си се регистрирал с имейл [PERSON_NAME][EMAIL_ADDRESS…"
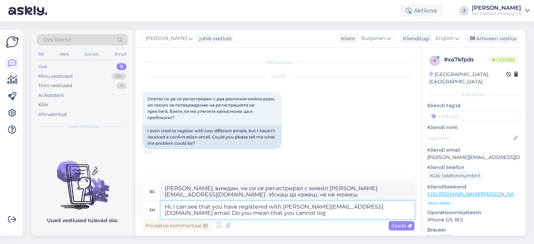
type textarea "Hi, I can see that you have registered with [PERSON_NAME][EMAIL_ADDRESS][DOMAIN…"
type textarea "[PERSON_NAME], виждам, че си се регистрирал с имейл [PERSON_NAME][EMAIL_ADDRESS…"
type textarea "Hi, I can see that you have registered with [PERSON_NAME][EMAIL_ADDRESS][DOMAIN…"
type textarea "[PERSON_NAME], виждам, че си се регистрирал с имейл [PERSON_NAME][EMAIL_ADDRESS…"
type textarea "Hi, I can see that you have registered with [PERSON_NAME][EMAIL_ADDRESS][DOMAIN…"
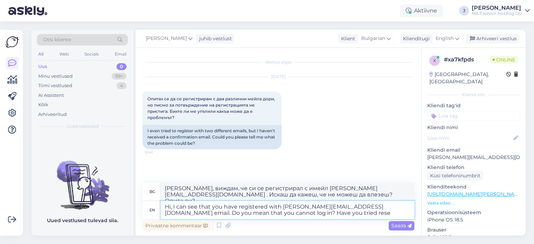
type textarea "[PERSON_NAME], виждам, че си се регистрирал с имейл [PERSON_NAME][EMAIL_ADDRESS…"
type textarea "Hi, I can see that you have registered with [PERSON_NAME][EMAIL_ADDRESS][DOMAIN…"
type textarea "[PERSON_NAME], виждам, че си се регистрирал с имейл [PERSON_NAME][EMAIL_ADDRESS…"
type textarea "Hi, I can see that you have registered with [PERSON_NAME][EMAIL_ADDRESS][DOMAIN…"
type textarea "[PERSON_NAME], виждам, че си се регистрирал с имейл [PERSON_NAME][EMAIL_ADDRESS…"
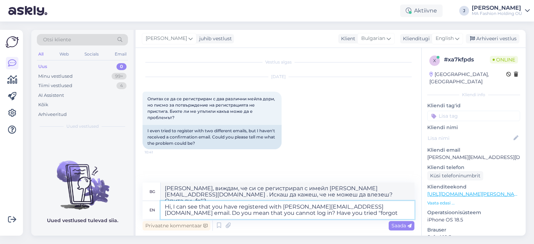
type textarea "Hi, I can see that you have registered with [PERSON_NAME][EMAIL_ADDRESS][DOMAIN…"
type textarea "[PERSON_NAME], виждам, че си се регистрирал с имейл [PERSON_NAME][EMAIL_ADDRESS…"
type textarea "Hi, I can see that you have registered with [PERSON_NAME][EMAIL_ADDRESS][DOMAIN…"
type textarea "[PERSON_NAME], виждам, че си се регистрирал с имейл [PERSON_NAME][EMAIL_ADDRESS…"
type textarea "Hi, I can see that you have registered with [PERSON_NAME][EMAIL_ADDRESS][DOMAIN…"
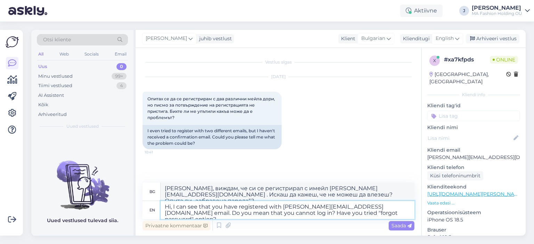
type textarea "[PERSON_NAME], виждам, че си се регистрирал с имейл [PERSON_NAME][EMAIL_ADDRESS…"
type textarea "Hi, I can see that you have registered with [PERSON_NAME][EMAIL_ADDRESS][DOMAIN…"
type textarea "[PERSON_NAME], виждам, че си се регистрирал с имейл [PERSON_NAME][EMAIL_ADDRESS…"
type textarea "Hi, I can see that you have registered with [PERSON_NAME][EMAIL_ADDRESS][DOMAIN…"
type textarea "[PERSON_NAME], виждам, че си се регистрирал с имейл [PERSON_NAME][EMAIL_ADDRESS…"
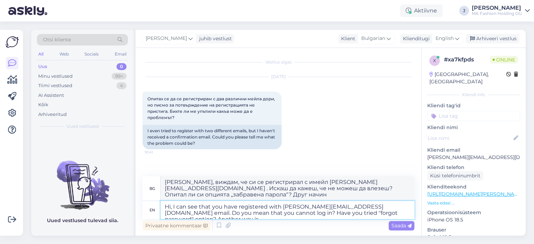
type textarea "Hi, I can see that you have registered with [PERSON_NAME][EMAIL_ADDRESS][DOMAIN…"
type textarea "[PERSON_NAME], виждам, че си се регистрирал с имейл [PERSON_NAME][EMAIL_ADDRESS…"
type textarea "Hi, I can see that you have registered with [PERSON_NAME][EMAIL_ADDRESS][DOMAIN…"
type textarea "[PERSON_NAME], виждам, че си се регистрирал с имейл [PERSON_NAME][EMAIL_ADDRESS…"
type textarea "Hi, I can see that you have registered with [PERSON_NAME][EMAIL_ADDRESS][DOMAIN…"
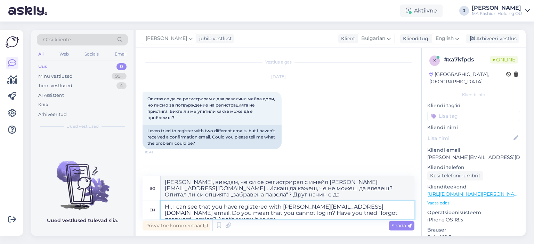
type textarea "[PERSON_NAME], виждам, че си се регистрирал с имейл [PERSON_NAME][EMAIL_ADDRESS…"
type textarea "Hi, I can see that you have registered with [PERSON_NAME][EMAIL_ADDRESS][DOMAIN…"
type textarea "[PERSON_NAME], виждам, че си се регистрирал с имейл [PERSON_NAME][EMAIL_ADDRESS…"
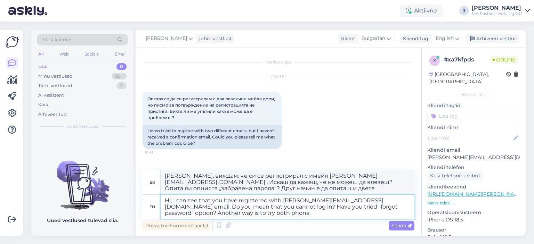
type textarea "Hi, I can see that you have registered with [PERSON_NAME][EMAIL_ADDRESS][DOMAIN…"
type textarea "[PERSON_NAME], виждам, че си се регистрирал с имейл [PERSON_NAME][EMAIL_ADDRESS…"
type textarea "Hi, I can see that you have registered with [PERSON_NAME][EMAIL_ADDRESS][DOMAIN…"
type textarea "[PERSON_NAME], виждам, че си се регистрирал с имейл [PERSON_NAME][EMAIL_ADDRESS…"
type textarea "Hi, I can see that you have registered with [PERSON_NAME][EMAIL_ADDRESS][DOMAIN…"
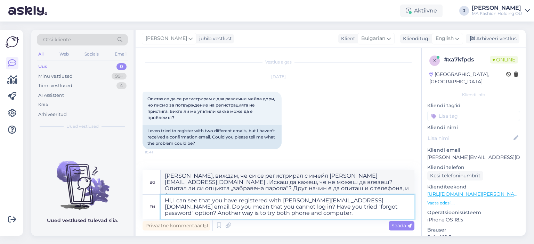
type textarea "[PERSON_NAME], виждам, че си се регистрирал с имейл [PERSON_NAME][EMAIL_ADDRESS…"
type textarea "Hi, I can see that you have registered with [PERSON_NAME][EMAIL_ADDRESS][DOMAIN…"
type textarea "[PERSON_NAME], виждам, че си се регистрирал с имейл [PERSON_NAME][EMAIL_ADDRESS…"
type textarea "Hi, I can see that you have registered with [PERSON_NAME][EMAIL_ADDRESS][DOMAIN…"
type textarea "[PERSON_NAME], виждам, че си се регистрирал с имейл [PERSON_NAME][EMAIL_ADDRESS…"
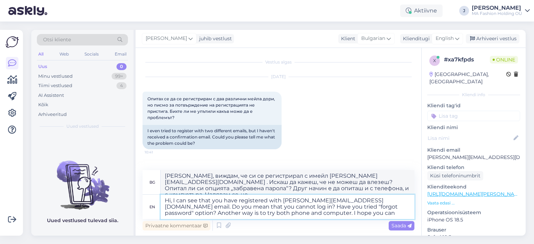
type textarea "Hi, I can see that you have registered with [PERSON_NAME][EMAIL_ADDRESS][DOMAIN…"
type textarea "[PERSON_NAME], виждам, че си се регистрирал с имейл [PERSON_NAME][EMAIL_ADDRESS…"
type textarea "Hi, I can see that you have registered with [PERSON_NAME][EMAIL_ADDRESS][DOMAIN…"
type textarea "[PERSON_NAME], виждам, че си се регистрирал с имейл [PERSON_NAME][EMAIL_ADDRESS…"
type textarea "Hi, I can see that you have registered with [PERSON_NAME][EMAIL_ADDRESS][DOMAIN…"
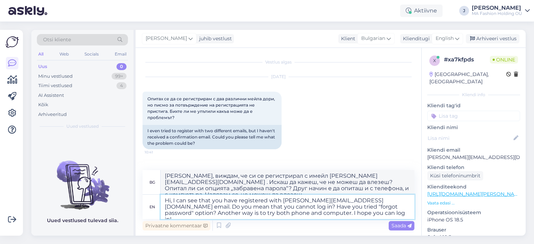
type textarea "[PERSON_NAME], виждам, че си се регистрирал с имейл [PERSON_NAME][EMAIL_ADDRESS…"
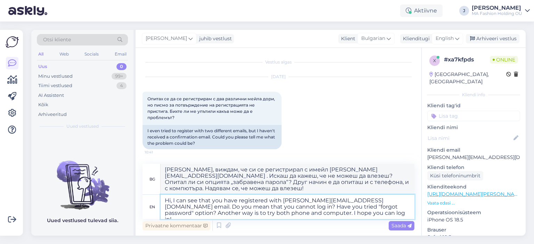
click at [391, 206] on textarea "Hi, I can see that you have registered with [PERSON_NAME][EMAIL_ADDRESS][DOMAIN…" at bounding box center [288, 207] width 254 height 24
click at [385, 210] on textarea "Hi, I can see that you have registered with [PERSON_NAME][EMAIL_ADDRESS][DOMAIN…" at bounding box center [288, 207] width 254 height 24
click at [379, 204] on textarea "Hi, I can see that you have registered with [PERSON_NAME][EMAIL_ADDRESS][DOMAIN…" at bounding box center [288, 207] width 254 height 24
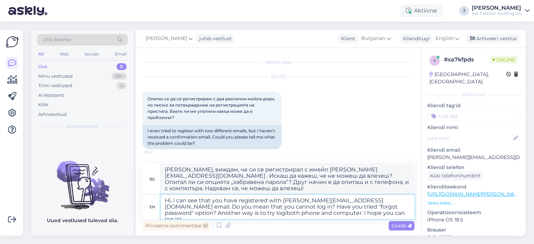
type textarea "Hi, I can see that you have registered with [PERSON_NAME][EMAIL_ADDRESS][DOMAIN…"
type textarea "[PERSON_NAME], виждам, че си се регистрирал с имейл [PERSON_NAME][EMAIL_ADDRESS…"
type textarea "Hi, I can see that you have registered with [PERSON_NAME][EMAIL_ADDRESS][DOMAIN…"
type textarea "[PERSON_NAME], виждам, че си се регистрирал с имейл [PERSON_NAME][EMAIL_ADDRESS…"
type textarea "Hi, I can see that you have registered with [PERSON_NAME][EMAIL_ADDRESS][DOMAIN…"
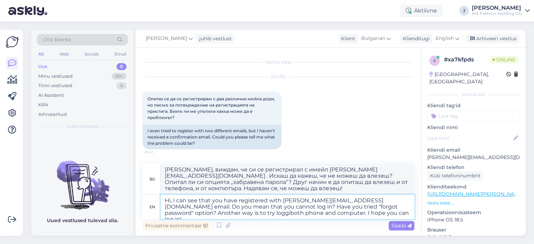
type textarea "[PERSON_NAME], виждам, че си се регистрирал с имейл [PERSON_NAME][EMAIL_ADDRESS…"
type textarea "Hi, I can see that you have registered with [PERSON_NAME][EMAIL_ADDRESS][DOMAIN…"
type textarea "[PERSON_NAME], виждам, че си се регистрирал с имейл [PERSON_NAME][EMAIL_ADDRESS…"
type textarea "Hi, I can see that you have registered with [PERSON_NAME][EMAIL_ADDRESS][DOMAIN…"
type textarea "[PERSON_NAME], виждам, че си се регистрирал с имейл [PERSON_NAME][EMAIL_ADDRESS…"
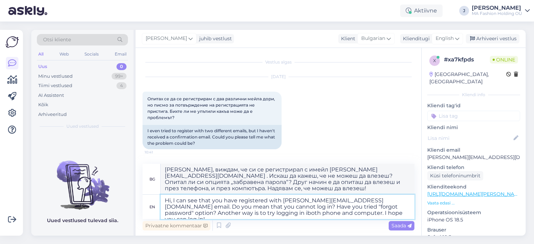
type textarea "Hi, I can see that you have registered with [PERSON_NAME][EMAIL_ADDRESS][DOMAIN…"
type textarea "[PERSON_NAME], виждам, че си се регистрирал с имейл [PERSON_NAME][EMAIL_ADDRESS…"
type textarea "Hi, I can see that you have registered with [PERSON_NAME][EMAIL_ADDRESS][DOMAIN…"
type textarea "[PERSON_NAME], виждам, че си се регистрирал с имейл [PERSON_NAME][EMAIL_ADDRESS…"
type textarea "Hi, I can see that you have registered with [PERSON_NAME][EMAIL_ADDRESS][DOMAIN…"
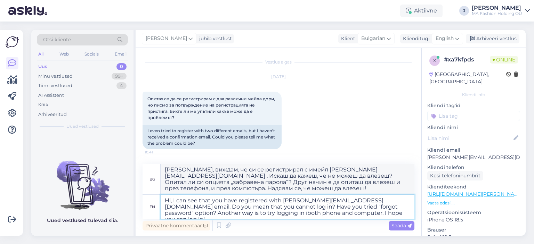
type textarea "[PERSON_NAME], виждам, че си се регистрирал с имейл [PERSON_NAME][EMAIL_ADDRESS…"
type textarea "Hi, I can see that you have registered with [PERSON_NAME][EMAIL_ADDRESS][DOMAIN…"
type textarea "[PERSON_NAME], виждам, че си се регистрирал с имейл [PERSON_NAME][EMAIL_ADDRESS…"
type textarea "Hi, I can see that you have registered with [PERSON_NAME][EMAIL_ADDRESS][DOMAIN…"
type textarea "[PERSON_NAME], виждам, че си се регистрирал с имейл [PERSON_NAME][EMAIL_ADDRESS…"
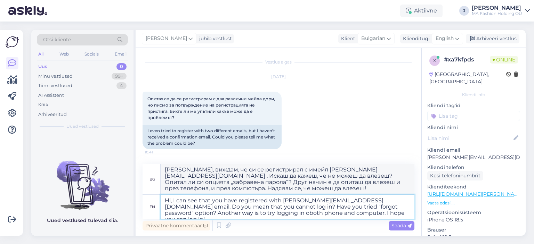
type textarea "Hi, I can see that you have registered with [PERSON_NAME][EMAIL_ADDRESS][DOMAIN…"
type textarea "[PERSON_NAME], виждам, че си се регистрирал с имейл [PERSON_NAME][EMAIL_ADDRESS…"
click at [181, 215] on textarea "Hi, I can see that you have registered with [PERSON_NAME][EMAIL_ADDRESS][DOMAIN…" at bounding box center [288, 207] width 254 height 24
type textarea "Hi, I can see that you have registered with [PERSON_NAME][EMAIL_ADDRESS][DOMAIN…"
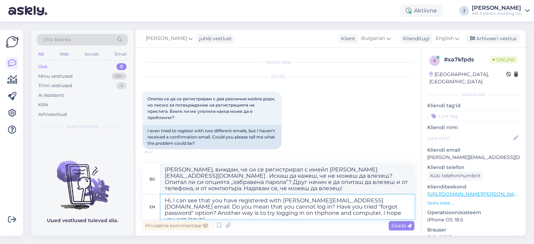
type textarea "[PERSON_NAME], виждам, че си се регистрирал с имейл [PERSON_NAME][EMAIL_ADDRESS…"
type textarea "Hi, I can see that you have registered with [PERSON_NAME][EMAIL_ADDRESS][DOMAIN…"
type textarea "[PERSON_NAME], виждам, че си се регистрирал с имейл [PERSON_NAME][EMAIL_ADDRESS…"
click at [205, 214] on textarea "Hi, I can see that you have registered with [PERSON_NAME][EMAIL_ADDRESS][DOMAIN…" at bounding box center [288, 207] width 254 height 24
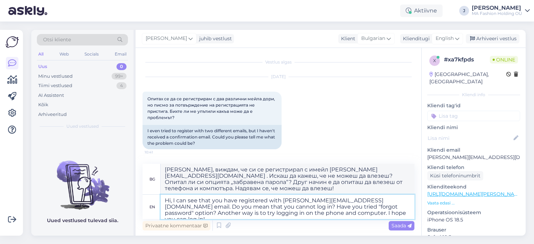
type textarea "Hi, I can see that you have registered with [PERSON_NAME][EMAIL_ADDRESS][DOMAIN…"
type textarea "[PERSON_NAME], виждам, че си се регистрирал с имейл [PERSON_NAME][EMAIL_ADDRESS…"
click at [207, 215] on textarea "Hi, I can see that you have registered with [PERSON_NAME][EMAIL_ADDRESS][DOMAIN…" at bounding box center [288, 207] width 254 height 24
drag, startPoint x: 208, startPoint y: 216, endPoint x: 184, endPoint y: 216, distance: 24.0
click at [184, 216] on textarea "Hi, I can see that you have registered with [PERSON_NAME][EMAIL_ADDRESS][DOMAIN…" at bounding box center [288, 207] width 254 height 24
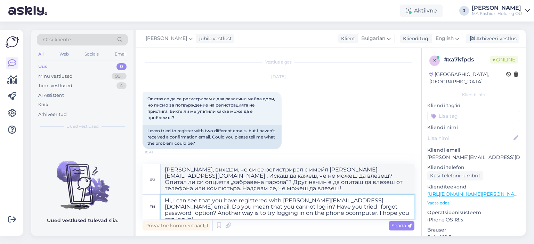
type textarea "Hi, I can see that you have registered with [PERSON_NAME][EMAIL_ADDRESS][DOMAIN…"
type textarea "[PERSON_NAME], виждам, че си се регистрирал с имейл [PERSON_NAME][EMAIL_ADDRESS…"
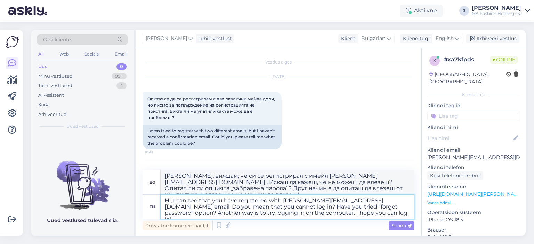
click at [211, 213] on textarea "Hi, I can see that you have registered with [PERSON_NAME][EMAIL_ADDRESS][DOMAIN…" at bounding box center [288, 207] width 254 height 24
type textarea "Hi, I can see that you have registered with [PERSON_NAME][EMAIL_ADDRESS][DOMAIN…"
type textarea "[PERSON_NAME], виждам, че си се регистрирал с имейл [PERSON_NAME][EMAIL_ADDRESS…"
type textarea "Hi, I can see that you have registered with [PERSON_NAME][EMAIL_ADDRESS][DOMAIN…"
type textarea "[PERSON_NAME], виждам, че си се регистрирал с имейл [PERSON_NAME][EMAIL_ADDRESS…"
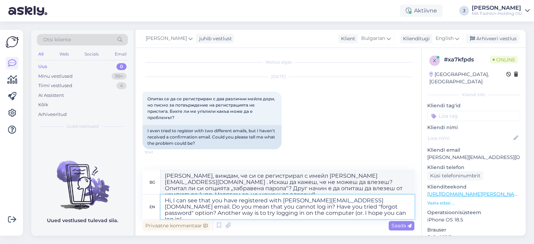
type textarea "Hi, I can see that you have registered with [PERSON_NAME][EMAIL_ADDRESS][DOMAIN…"
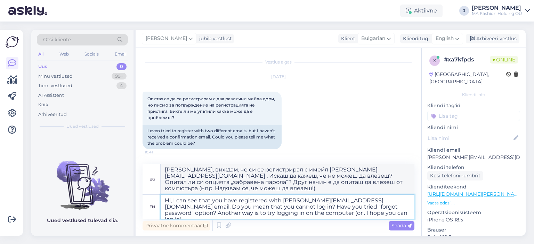
type textarea "[PERSON_NAME], виждам, че си се регистрирал с имейл [PERSON_NAME][EMAIL_ADDRESS…"
type textarea "Hi, I can see that you have registered with [PERSON_NAME][EMAIL_ADDRESS][DOMAIN…"
type textarea "[PERSON_NAME], виждам, че си се регистрирал с имейл [PERSON_NAME][EMAIL_ADDRESS…"
type textarea "Hi, I can see that you have registered with [PERSON_NAME][EMAIL_ADDRESS][DOMAIN…"
type textarea "[PERSON_NAME], виждам, че си се регистрирал с имейл [PERSON_NAME][EMAIL_ADDRESS…"
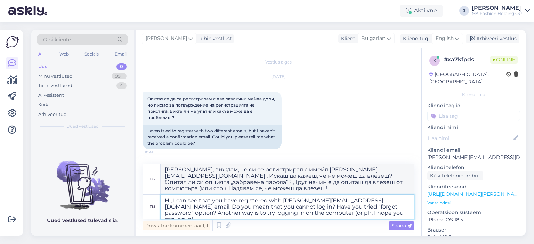
type textarea "Hi, I can see that you have registered with [PERSON_NAME][EMAIL_ADDRESS][DOMAIN…"
type textarea "[PERSON_NAME], виждам, че си се регистрирал с имейл [PERSON_NAME][EMAIL_ADDRESS…"
click at [317, 215] on textarea "Hi, I can see that you have registered with [PERSON_NAME][EMAIL_ADDRESS][DOMAIN…" at bounding box center [288, 207] width 254 height 24
click at [328, 214] on textarea "Hi, I can see that you have registered with [PERSON_NAME][EMAIL_ADDRESS][DOMAIN…" at bounding box center [288, 207] width 254 height 24
type textarea "Hi, I can see that you have registered with [PERSON_NAME][EMAIL_ADDRESS][DOMAIN…"
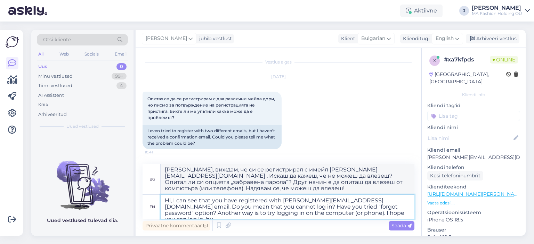
type textarea "[PERSON_NAME], виждам, че си се регистрирал с имейл [PERSON_NAME][EMAIL_ADDRESS…"
type textarea "Hi, I can see that you have registered with [PERSON_NAME][EMAIL_ADDRESS][DOMAIN…"
type textarea "[PERSON_NAME], виждам, че си се регистрирал с имейл [PERSON_NAME][EMAIL_ADDRESS…"
type textarea "Hi, I can see that you have registered with [PERSON_NAME][EMAIL_ADDRESS][DOMAIN…"
type textarea "[PERSON_NAME], виждам, че си се регистрирал с имейл [PERSON_NAME][EMAIL_ADDRESS…"
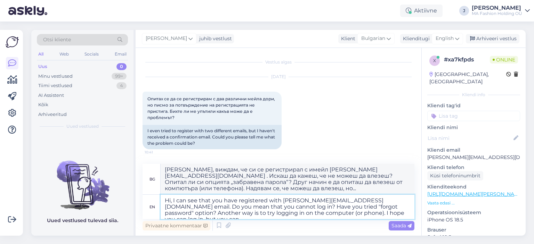
type textarea "Hi, I can see that you have registered with [PERSON_NAME][EMAIL_ADDRESS][DOMAIN…"
type textarea "[PERSON_NAME], виждам, че си се регистрирал с имейл [PERSON_NAME][EMAIL_ADDRESS…"
type textarea "Hi, I can see that you have registered with [PERSON_NAME][EMAIL_ADDRESS][DOMAIN…"
type textarea "[PERSON_NAME], виждам, че си се регистрирал с имейл [PERSON_NAME][EMAIL_ADDRESS…"
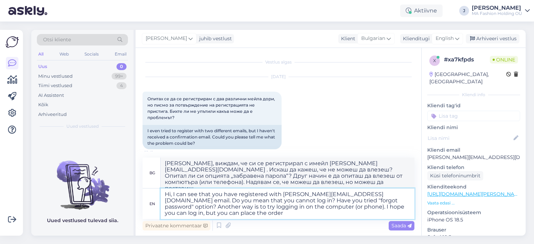
type textarea "Hi, I can see that you have registered with [PERSON_NAME][EMAIL_ADDRESS][DOMAIN…"
type textarea "[PERSON_NAME], виждам, че си се регистрирал с имейл [PERSON_NAME][EMAIL_ADDRESS…"
type textarea "Hi, I can see that you have registered with [PERSON_NAME][EMAIL_ADDRESS][DOMAIN…"
type textarea "[PERSON_NAME], виждам, че си се регистрирал с имейл [PERSON_NAME][EMAIL_ADDRESS…"
type textarea "Hi, I can see that you have registered with [PERSON_NAME][EMAIL_ADDRESS][DOMAIN…"
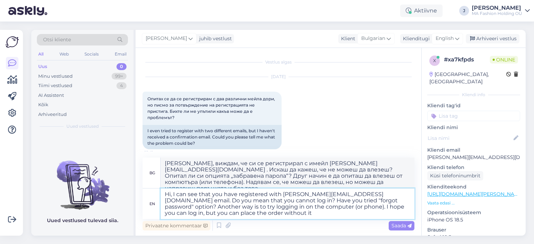
type textarea "[PERSON_NAME], виждам, че си се регистрирал с имейл [PERSON_NAME][EMAIL_ADDRESS…"
type textarea "Hi, I can see that you have registered with [PERSON_NAME][EMAIL_ADDRESS][DOMAIN…"
type textarea "[PERSON_NAME], виждам, че си се регистрирал с имейл [PERSON_NAME][EMAIL_ADDRESS…"
type textarea "Hi, I can see that you have registered with [PERSON_NAME][EMAIL_ADDRESS][DOMAIN…"
type textarea "[PERSON_NAME], виждам, че си се регистрирал с имейл [PERSON_NAME][EMAIL_ADDRESS…"
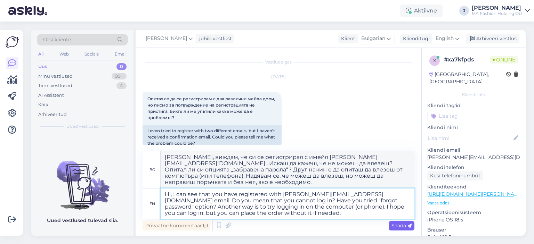
type textarea "Hi, I can see that you have registered with [PERSON_NAME][EMAIL_ADDRESS][DOMAIN…"
click at [398, 227] on span "Saada" at bounding box center [401, 226] width 20 height 6
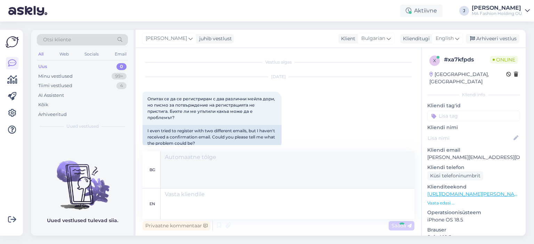
scroll to position [66, 0]
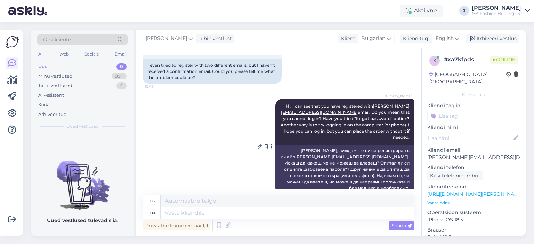
click at [399, 176] on div "[PERSON_NAME], виждам, че си се регистрирал с имейл [PERSON_NAME][EMAIL_ADDRESS…" at bounding box center [344, 169] width 139 height 49
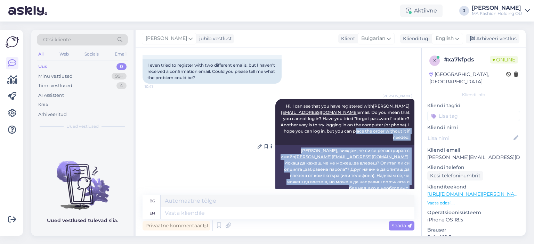
drag, startPoint x: 403, startPoint y: 175, endPoint x: 298, endPoint y: 133, distance: 113.4
click at [298, 133] on div "[PERSON_NAME], I can see that you have registered with [PERSON_NAME][EMAIL_ADDR…" at bounding box center [344, 146] width 139 height 95
click at [293, 145] on div "[PERSON_NAME], виждам, че си се регистрирал с имейл [PERSON_NAME][EMAIL_ADDRESS…" at bounding box center [344, 169] width 139 height 49
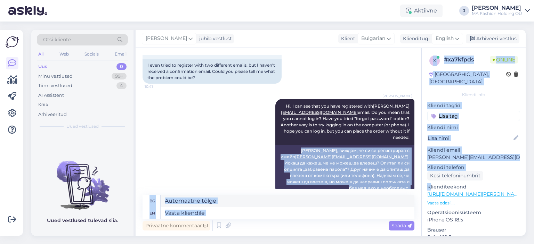
drag, startPoint x: 295, startPoint y: 141, endPoint x: 431, endPoint y: 180, distance: 141.5
click at [431, 180] on div "Vestlus algas [DATE] Опитах се да се регистрирам с два различни мейла дори, но …" at bounding box center [331, 142] width 390 height 188
click at [362, 164] on div "[PERSON_NAME], виждам, че си се регистрирал с имейл [PERSON_NAME][EMAIL_ADDRESS…" at bounding box center [344, 169] width 139 height 49
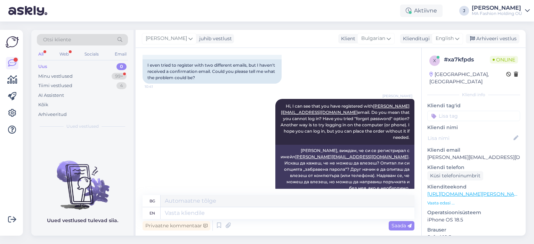
scroll to position [120, 0]
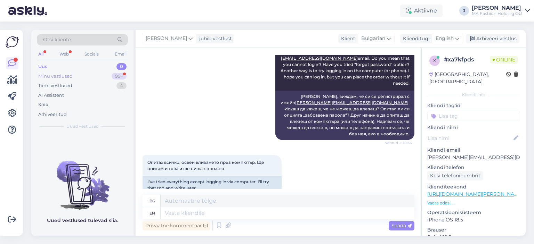
click at [91, 75] on div "Minu vestlused 99+" at bounding box center [82, 77] width 91 height 10
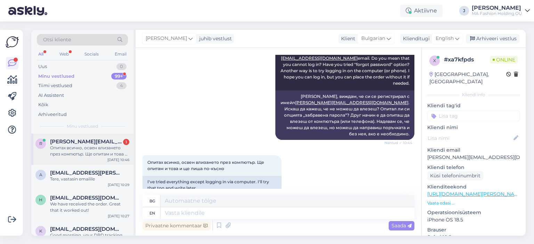
click at [106, 137] on div "r [PERSON_NAME][EMAIL_ADDRESS][DOMAIN_NAME] 1 Опитах всичко, освен влизането пр…" at bounding box center [82, 149] width 102 height 31
click at [99, 122] on div "Otsi kliente All Web Socials Email Uus 0 Minu vestlused 99+ Tiimi vestlused 4 A…" at bounding box center [82, 82] width 102 height 104
click at [51, 40] on span "Otsi kliente" at bounding box center [57, 39] width 28 height 7
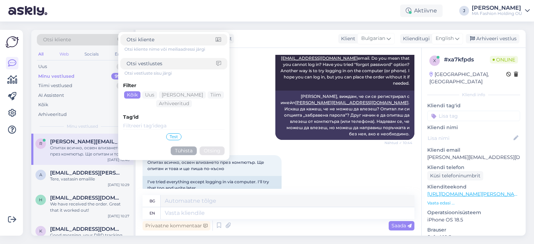
click at [62, 52] on div "Web" at bounding box center [64, 54] width 12 height 9
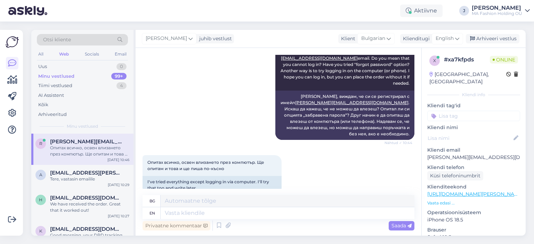
click at [47, 49] on div "Otsi kliente" at bounding box center [82, 42] width 91 height 16
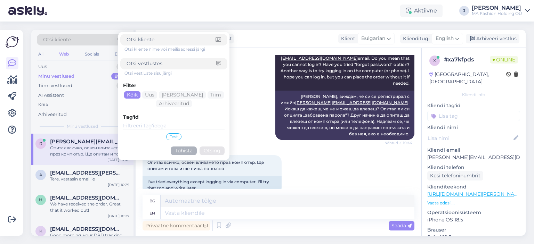
click at [46, 50] on div "All Web Socials Email" at bounding box center [82, 55] width 91 height 11
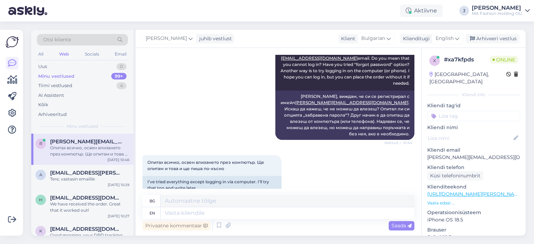
click at [46, 54] on div "All Web Socials Email" at bounding box center [82, 55] width 91 height 11
click at [43, 48] on div "Otsi kliente" at bounding box center [82, 42] width 91 height 16
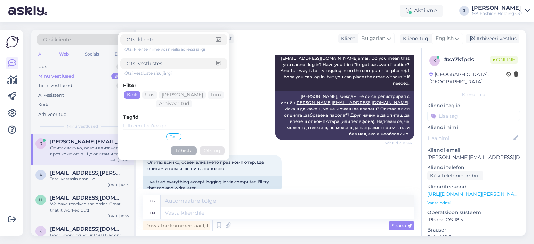
click at [41, 50] on div "All" at bounding box center [41, 54] width 8 height 9
